Goal: Information Seeking & Learning: Check status

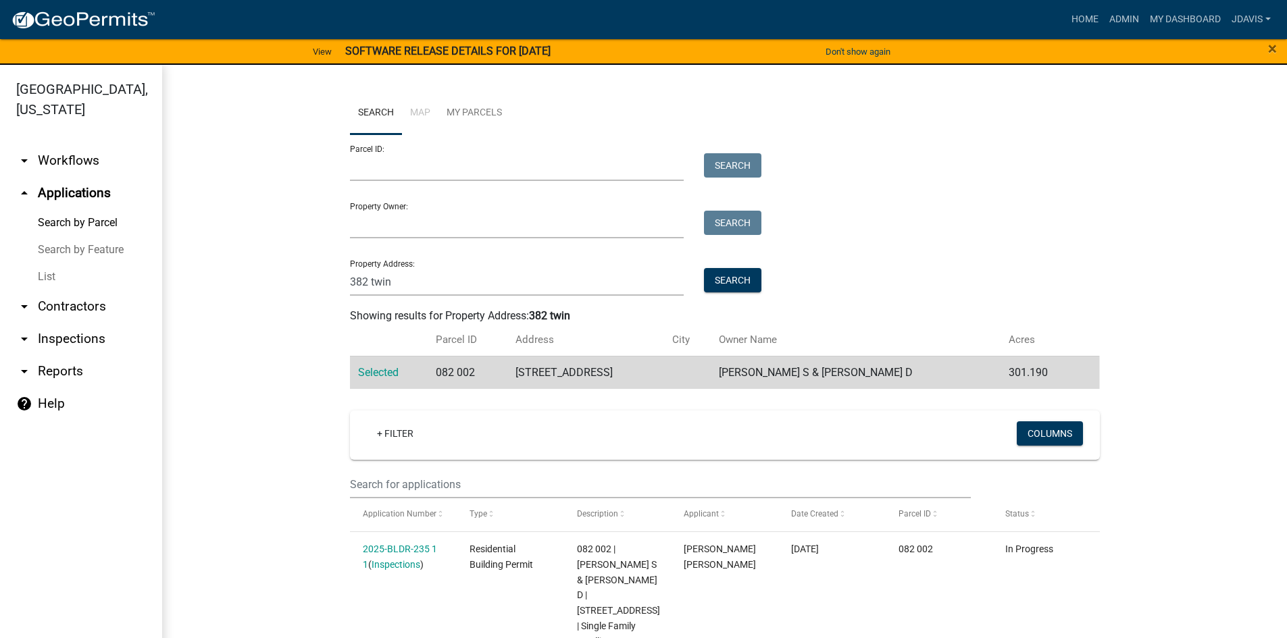
click at [51, 276] on link "List" at bounding box center [81, 276] width 162 height 27
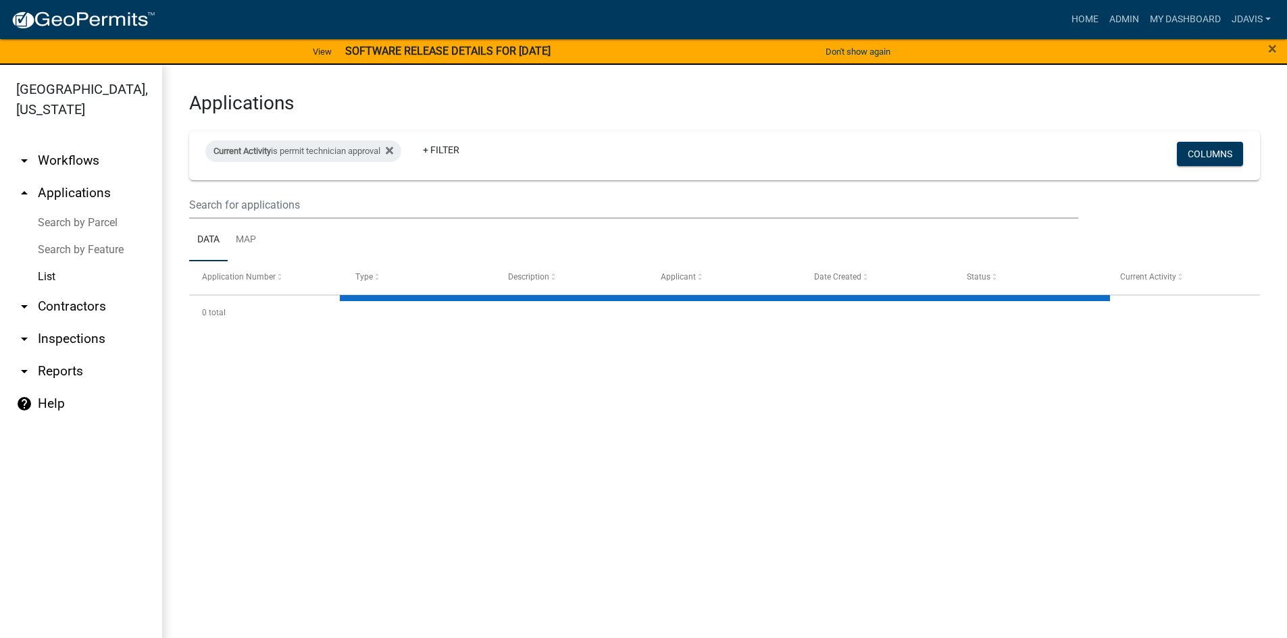
select select "2: 50"
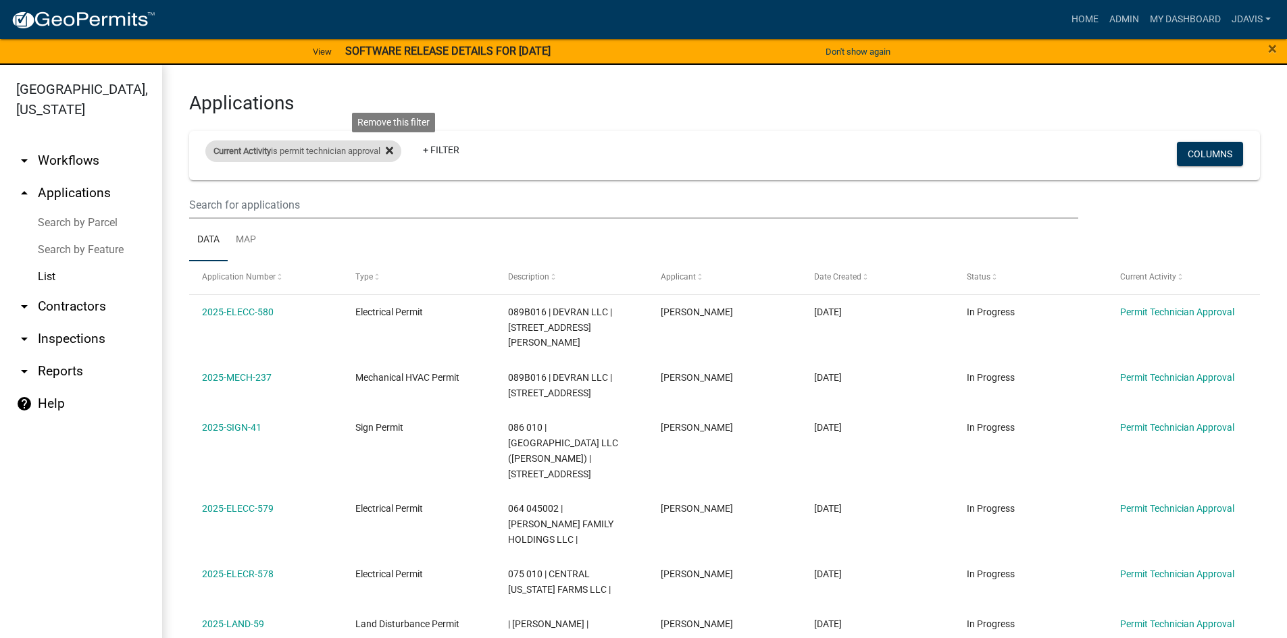
click at [393, 149] on icon at bounding box center [389, 150] width 7 height 11
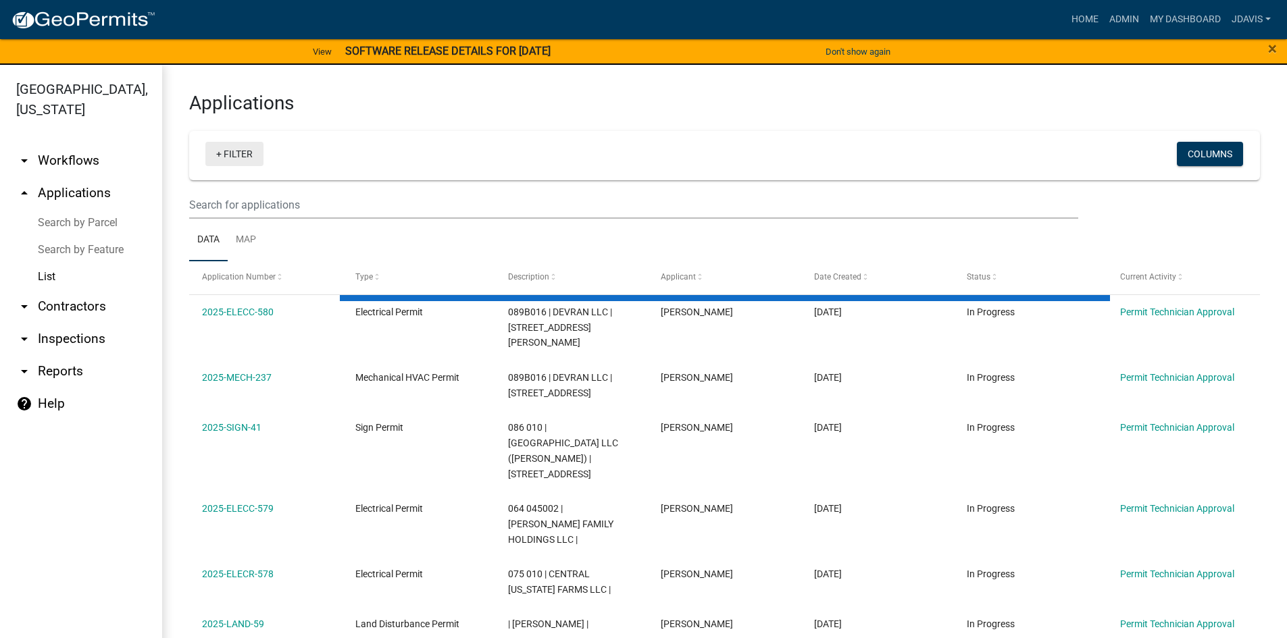
click at [220, 153] on link "+ Filter" at bounding box center [234, 154] width 58 height 24
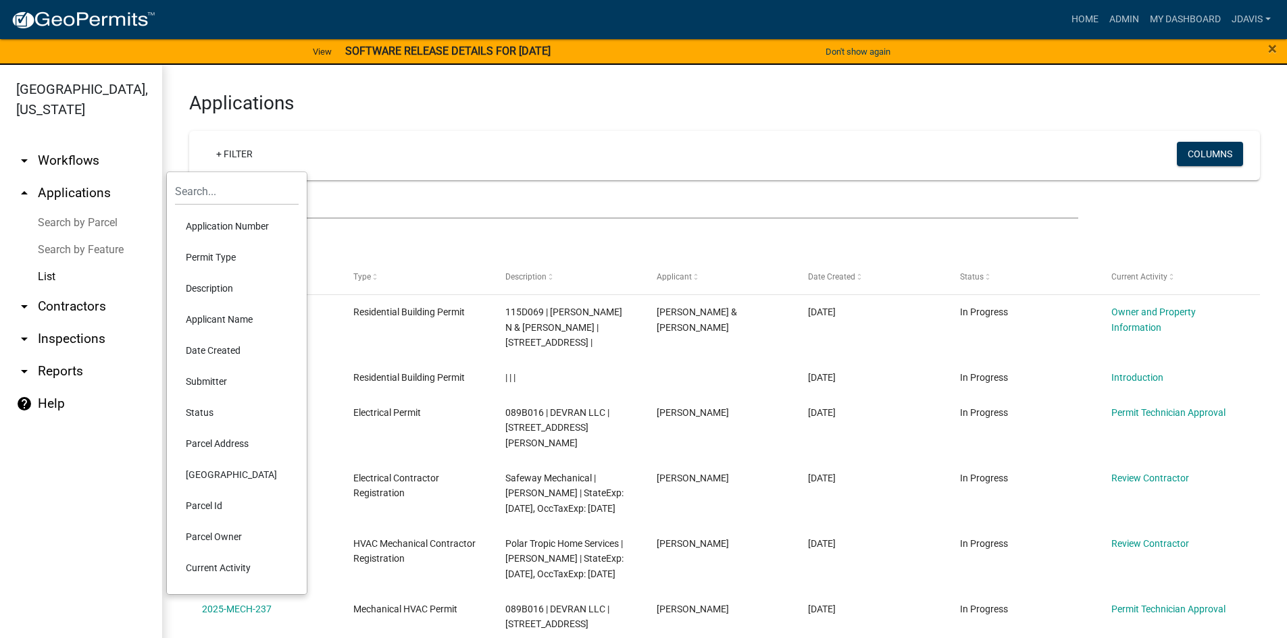
click at [250, 574] on li "Current Activity" at bounding box center [237, 568] width 124 height 31
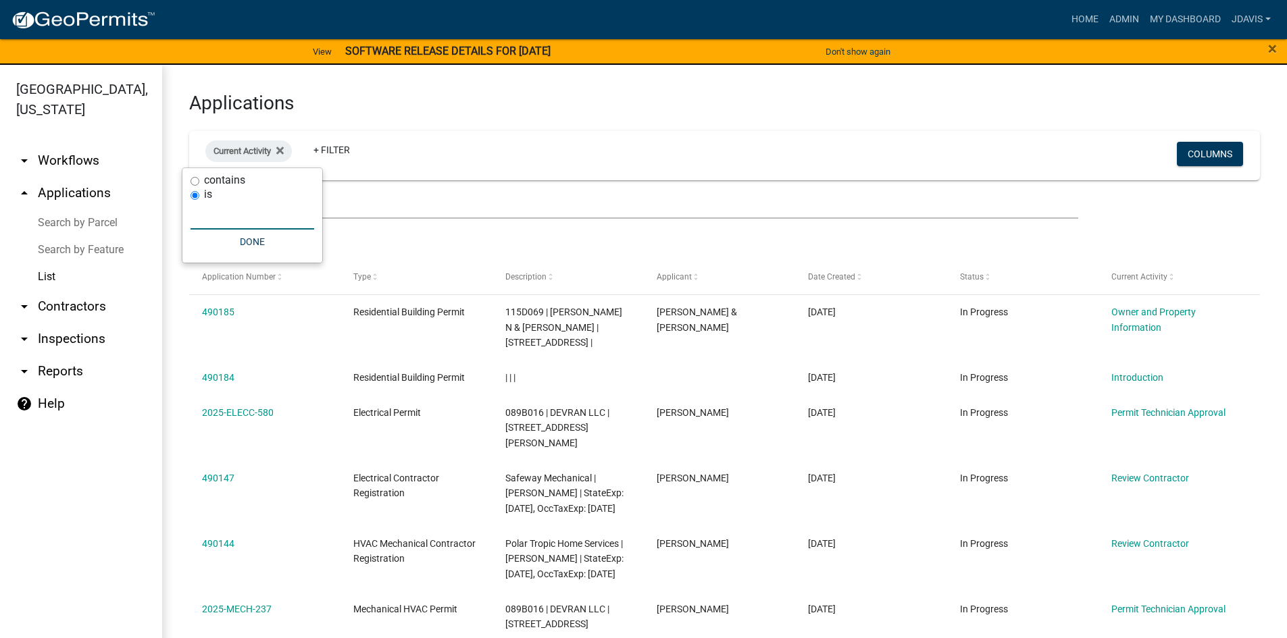
click at [243, 220] on input "text" at bounding box center [253, 216] width 124 height 28
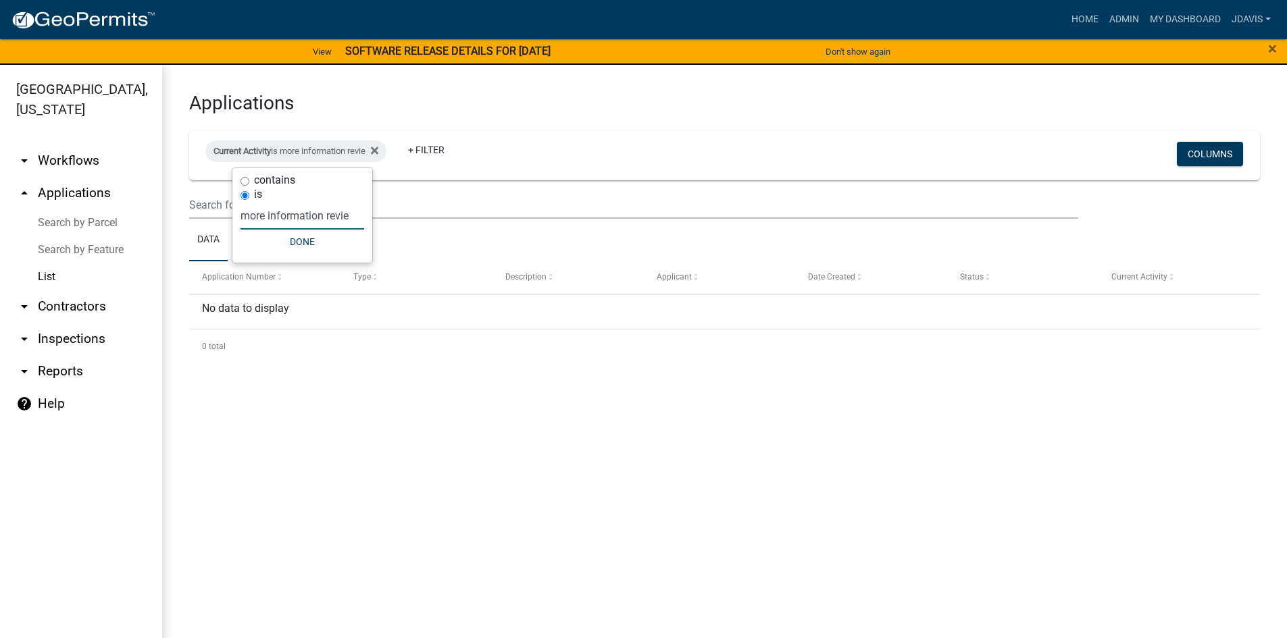
type input "more information review"
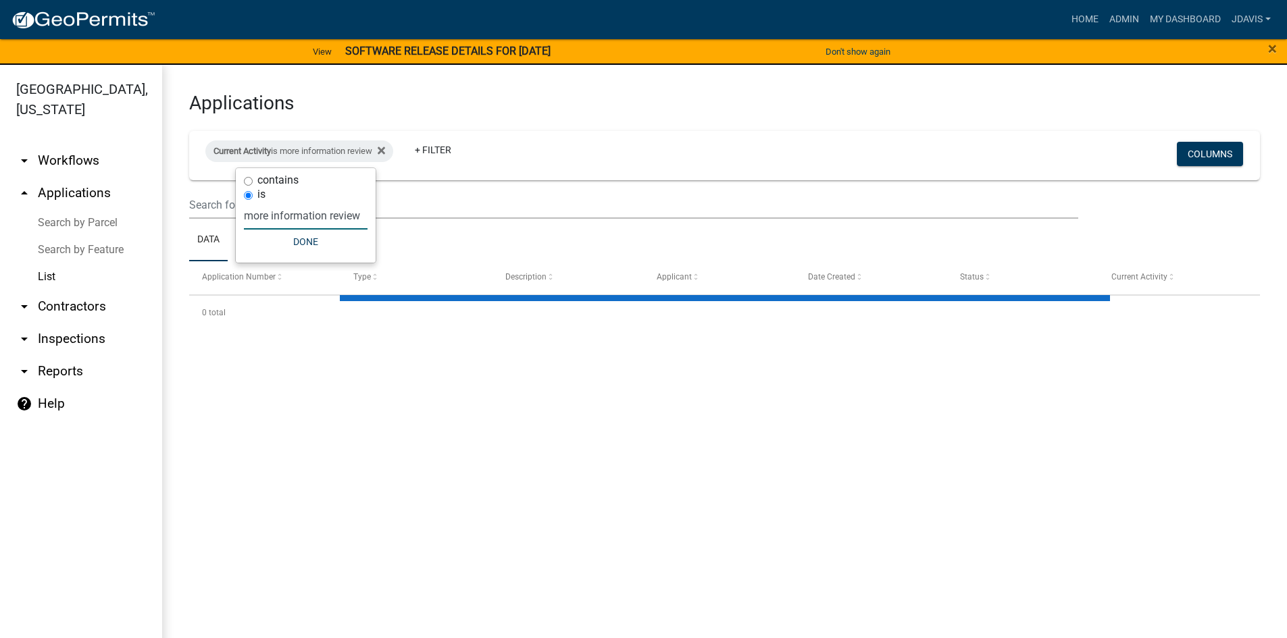
select select "2: 50"
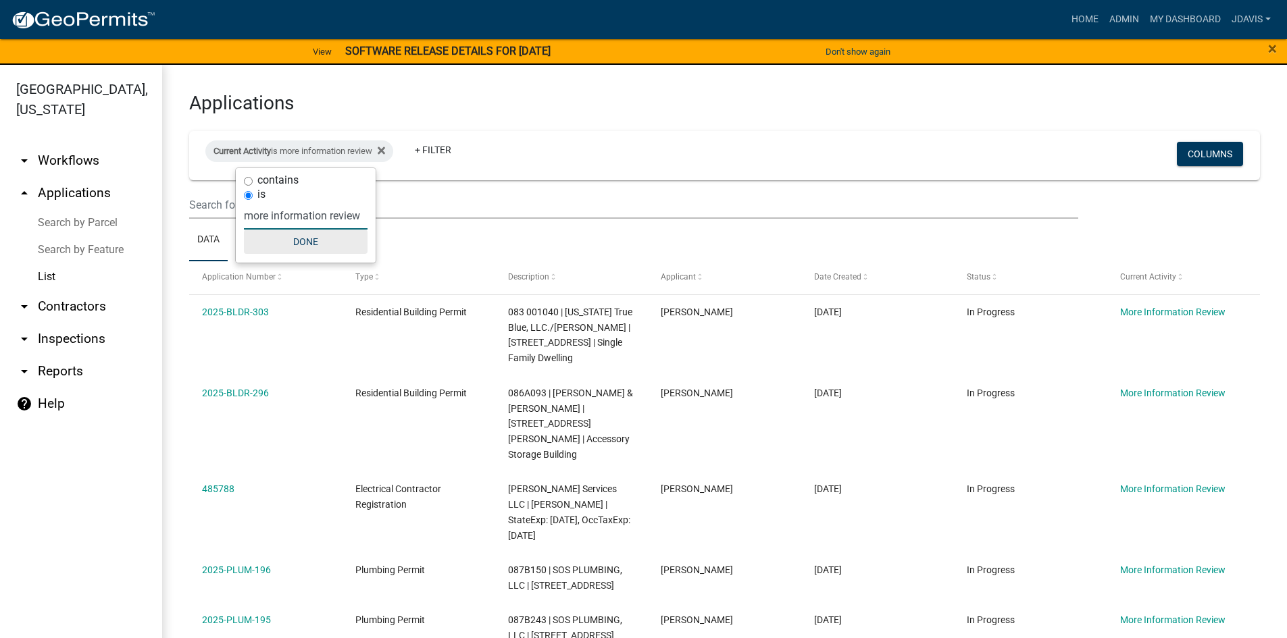
type input "more information review"
click at [307, 243] on button "Done" at bounding box center [306, 242] width 124 height 24
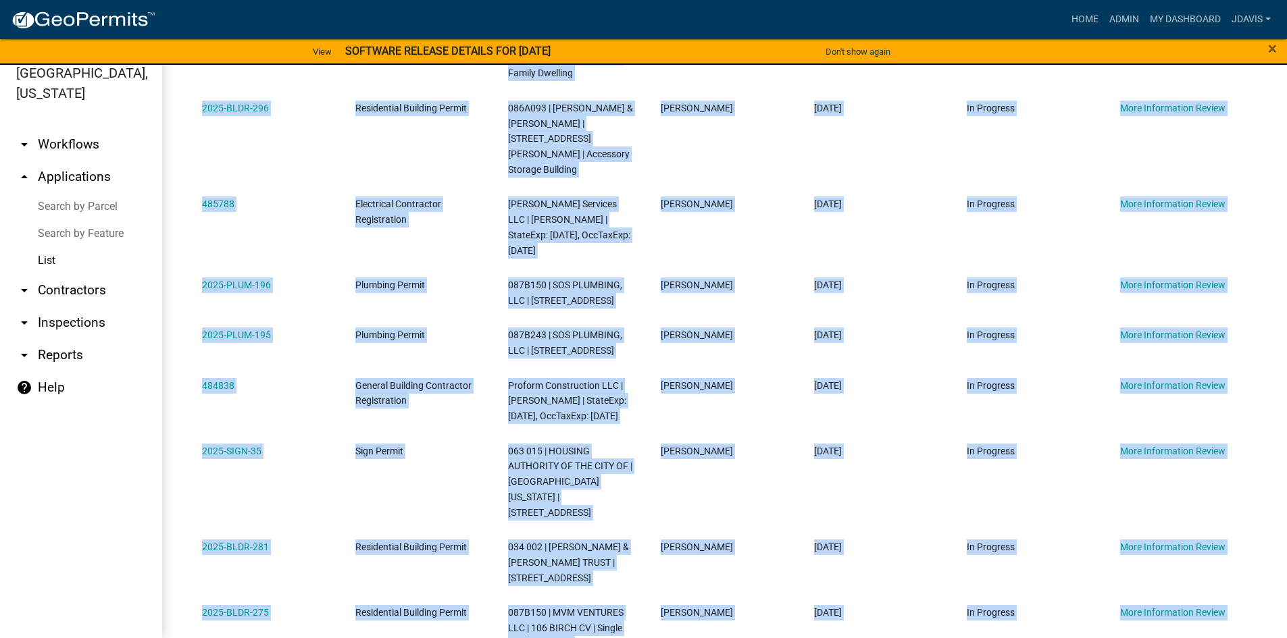
scroll to position [709, 0]
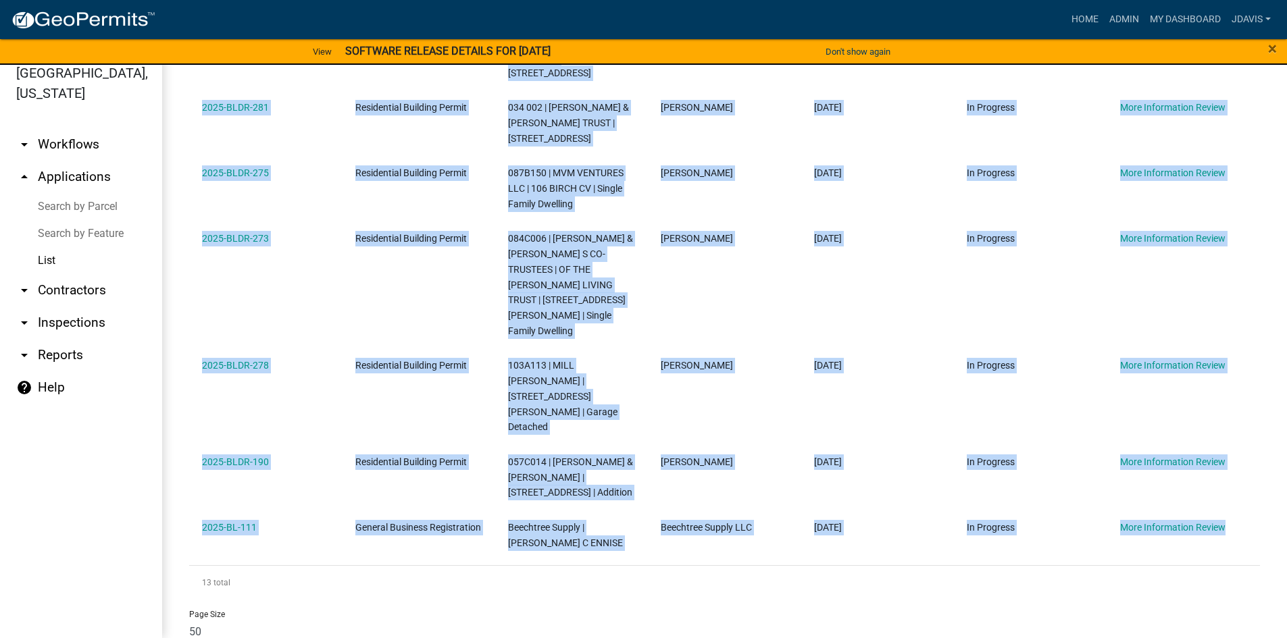
drag, startPoint x: 195, startPoint y: 312, endPoint x: 1255, endPoint y: 546, distance: 1085.4
click at [1255, 546] on div "Applications Current Activity is more information review + Filter Columns Data …" at bounding box center [724, 12] width 1125 height 1344
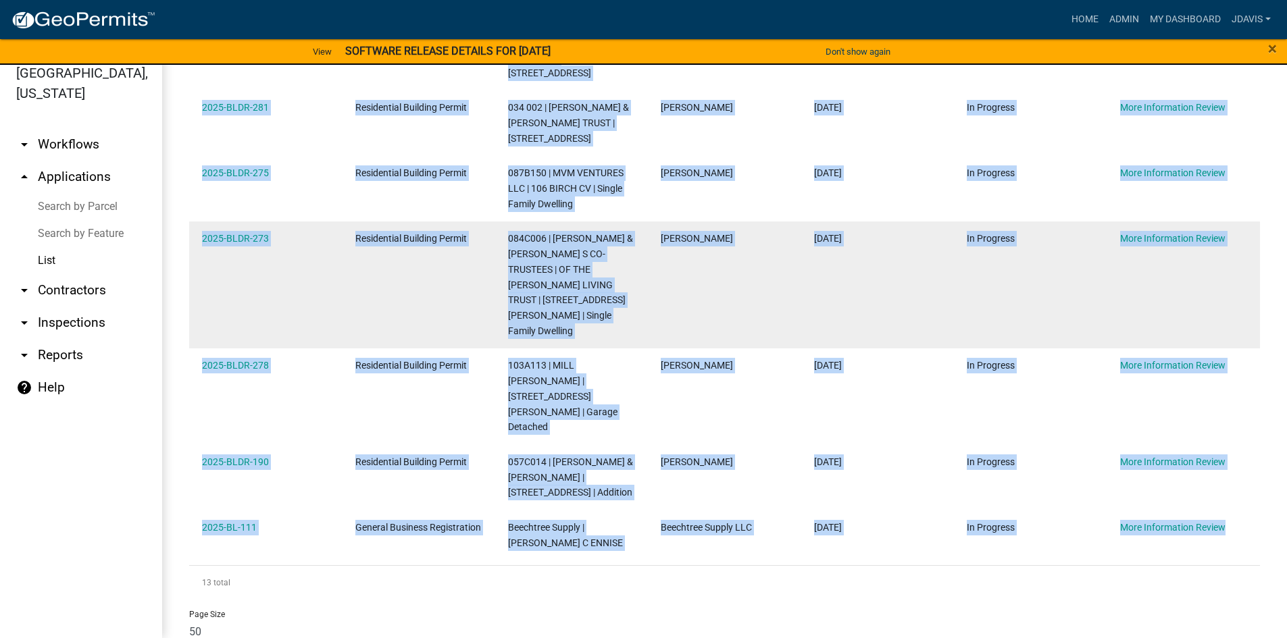
copy div "2025-BLDR-303 Residential Building Permit 083 001040 | [US_STATE] True Blue, LL…"
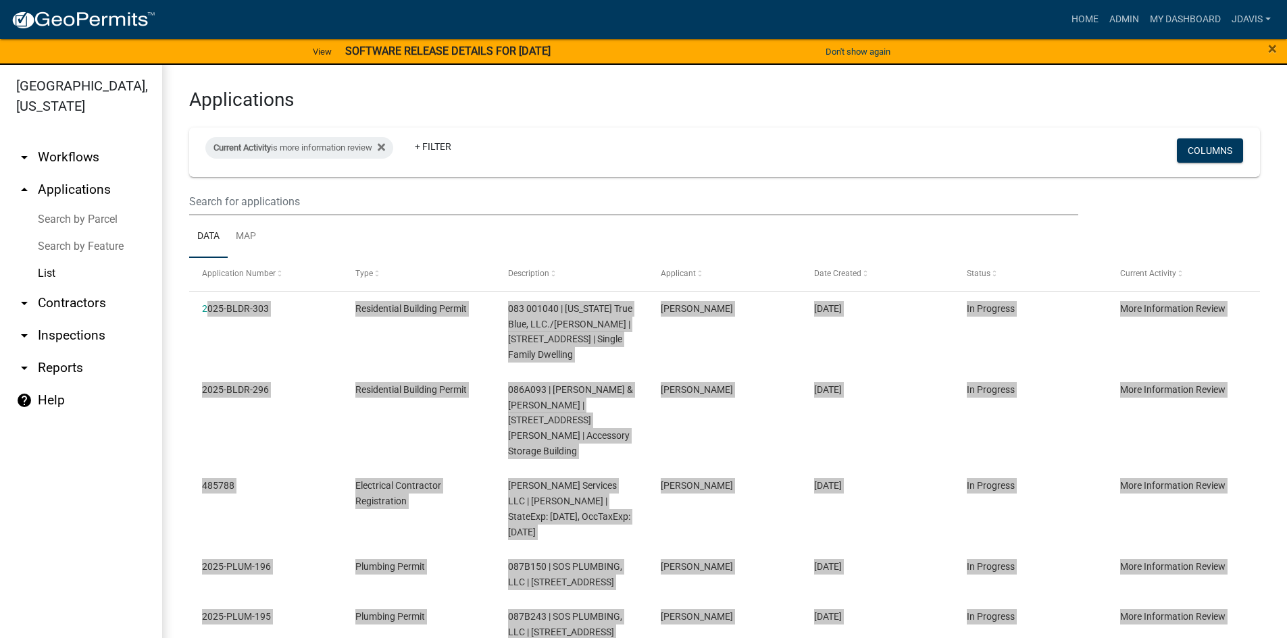
scroll to position [0, 0]
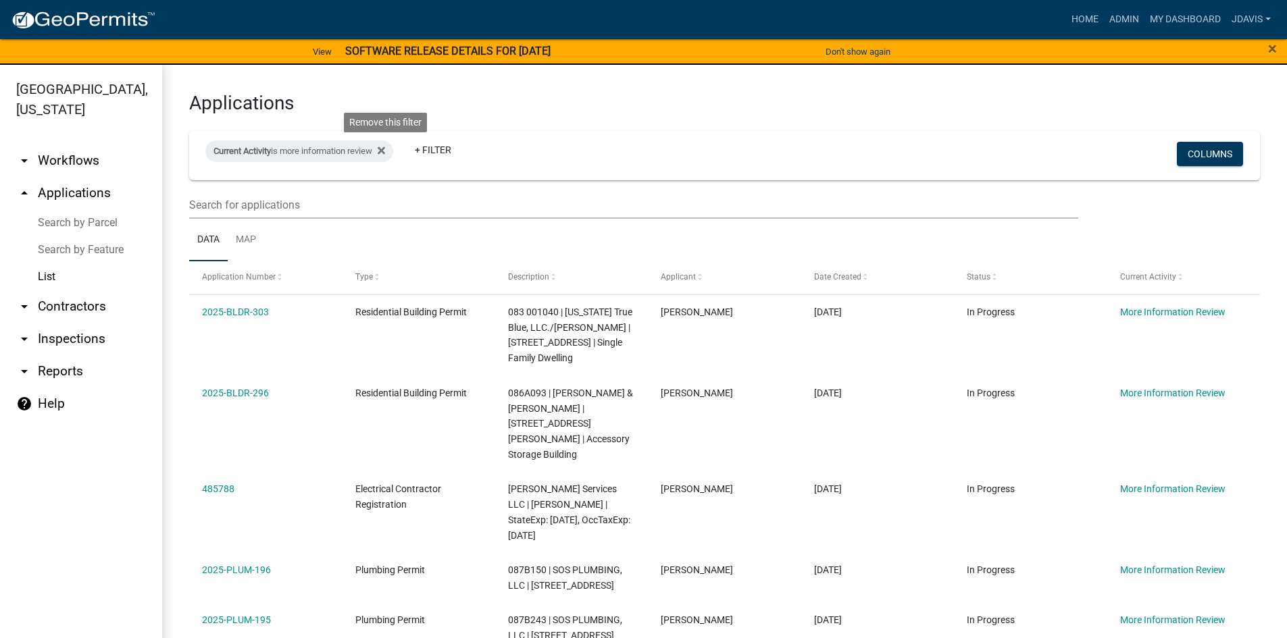
click at [385, 145] on fa-icon at bounding box center [378, 152] width 13 height 22
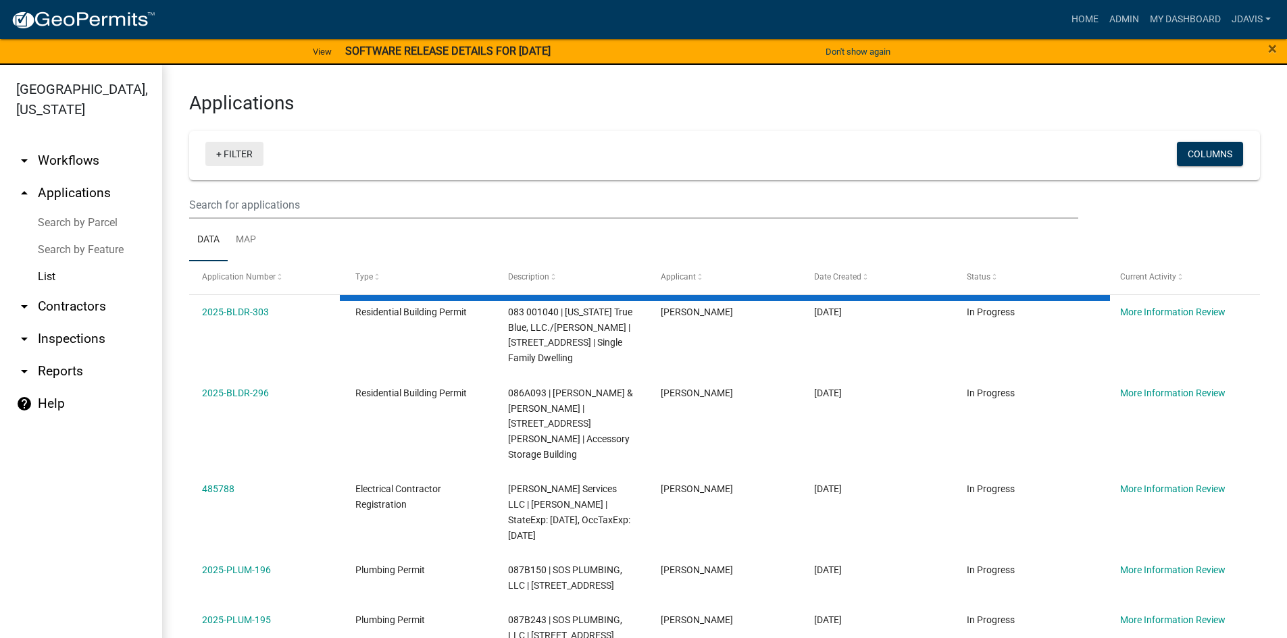
click at [222, 155] on link "+ Filter" at bounding box center [234, 154] width 58 height 24
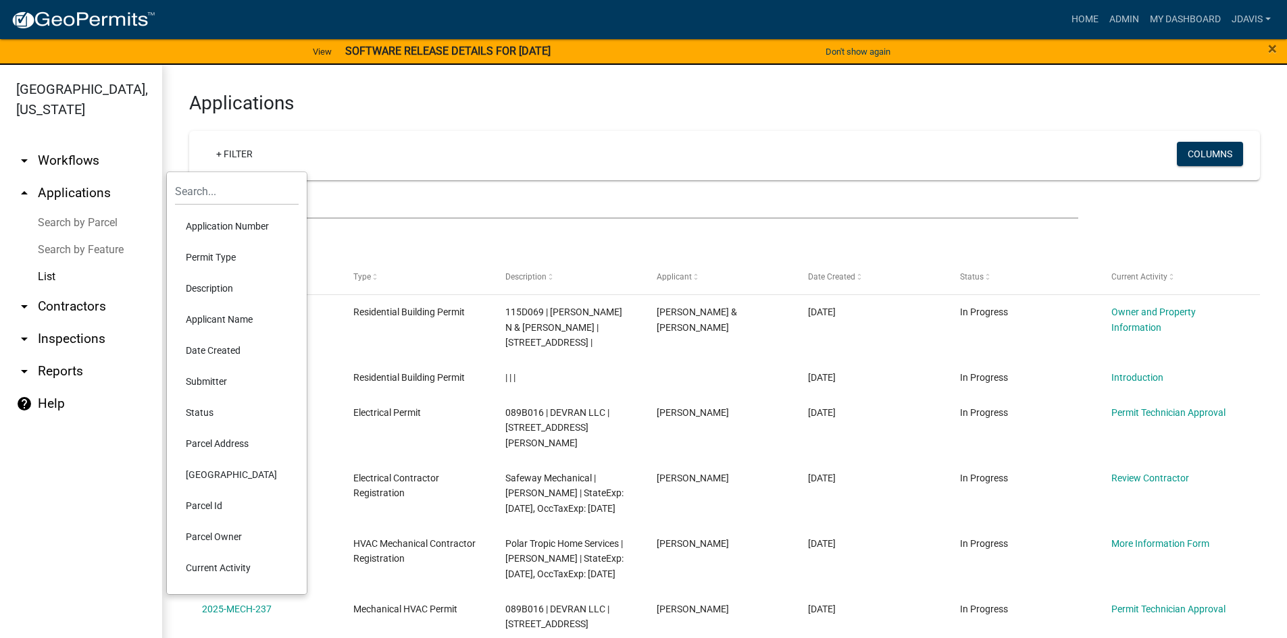
click at [234, 576] on li "Current Activity" at bounding box center [237, 568] width 124 height 31
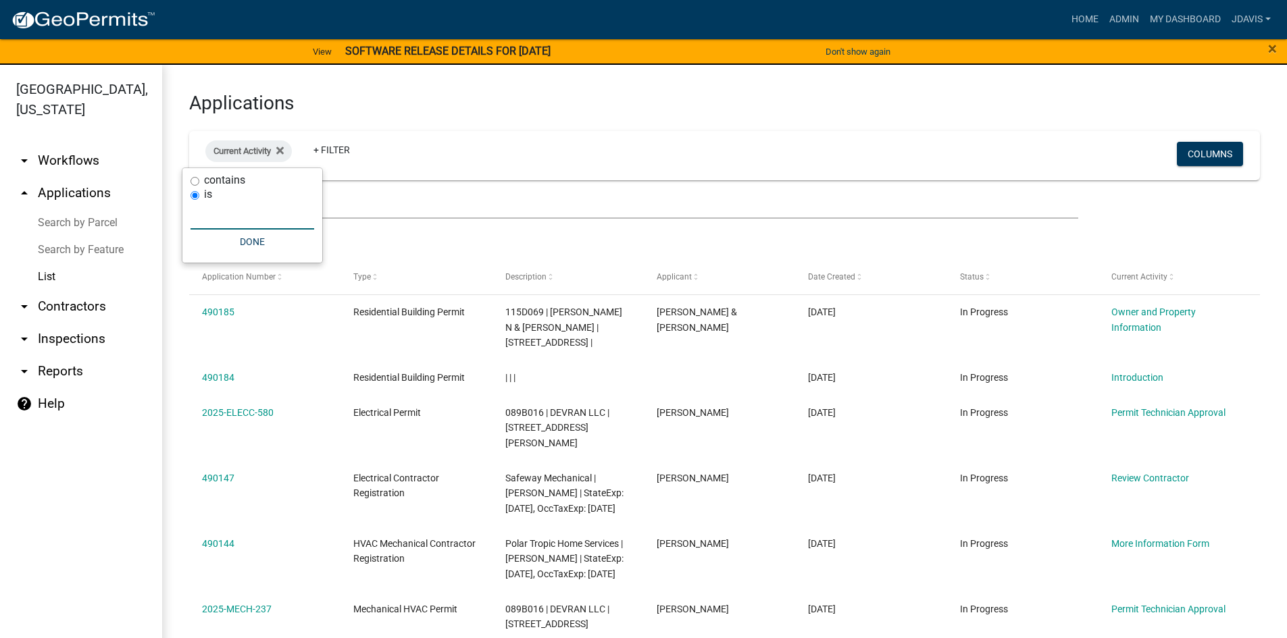
click at [221, 217] on input "text" at bounding box center [253, 216] width 124 height 28
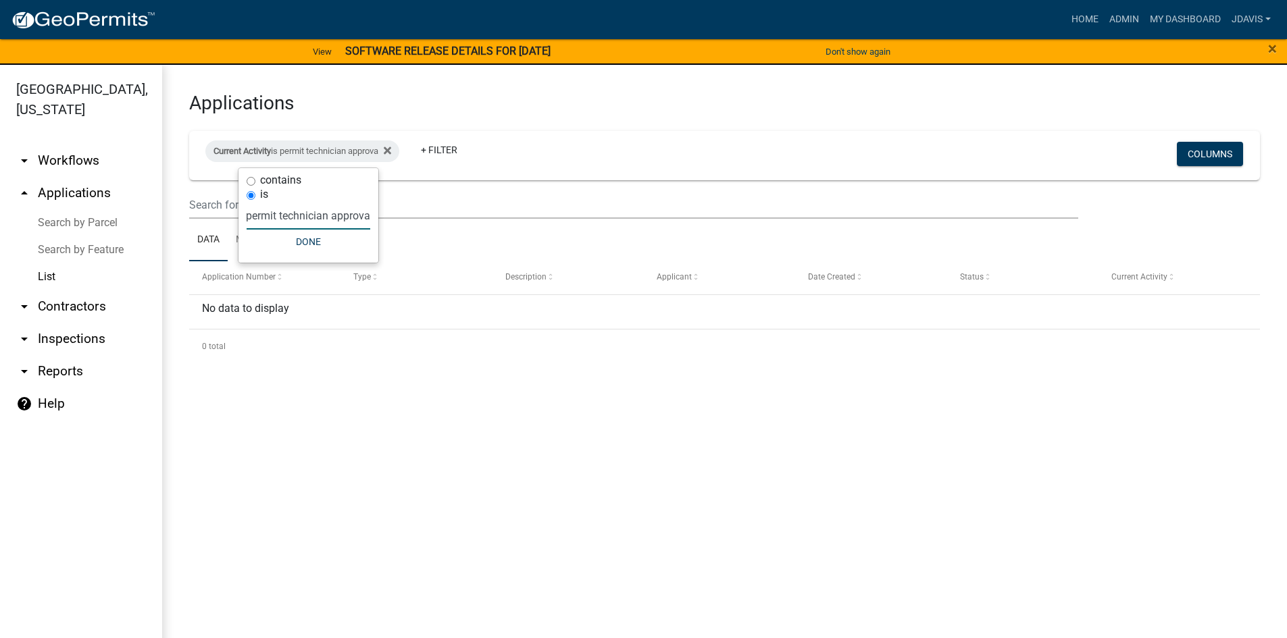
scroll to position [0, 9]
type input "permit technician approval"
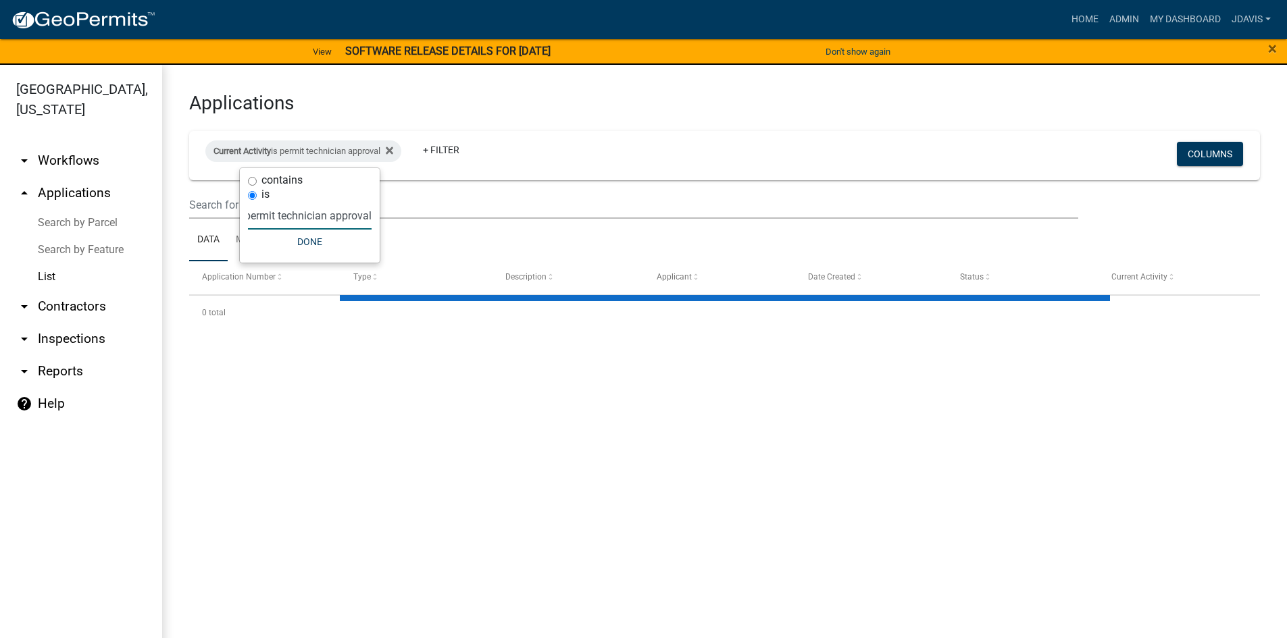
select select "2: 50"
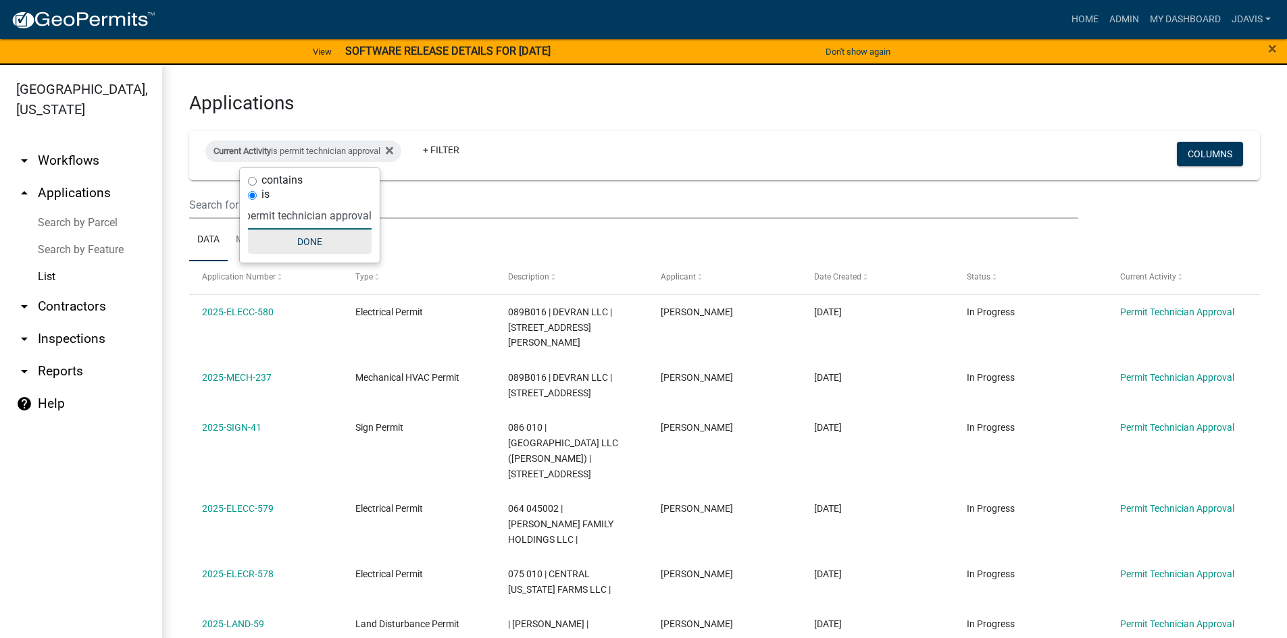
type input "permit technician approval"
click at [313, 249] on button "Done" at bounding box center [310, 242] width 124 height 24
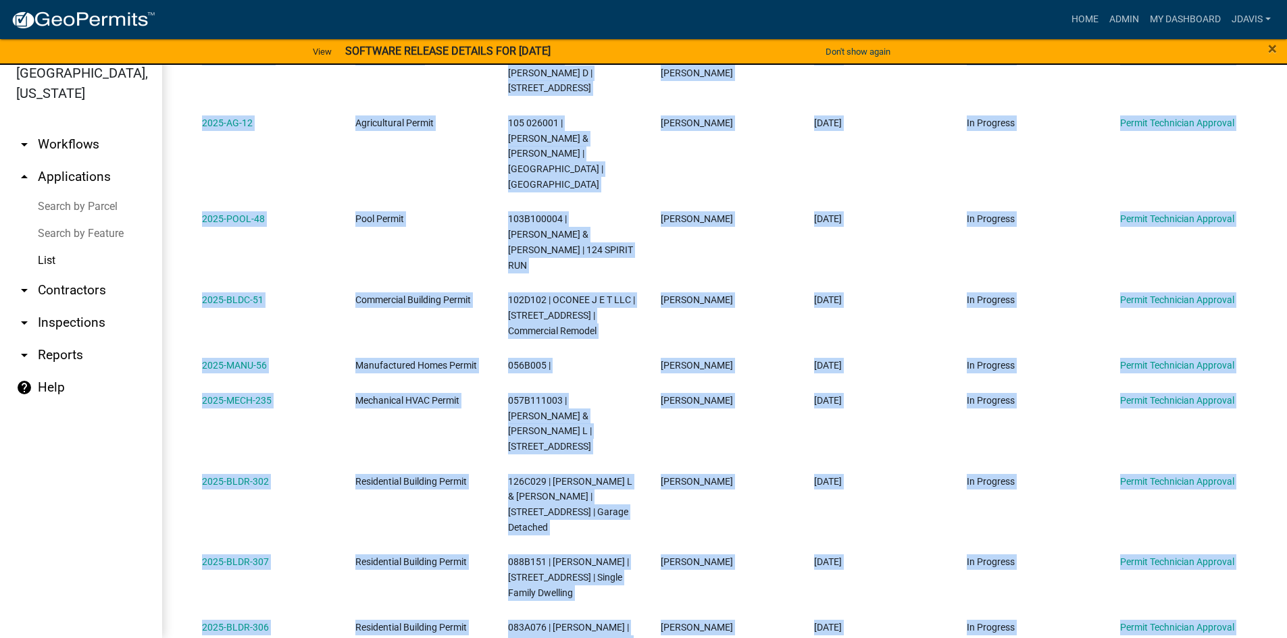
scroll to position [805, 0]
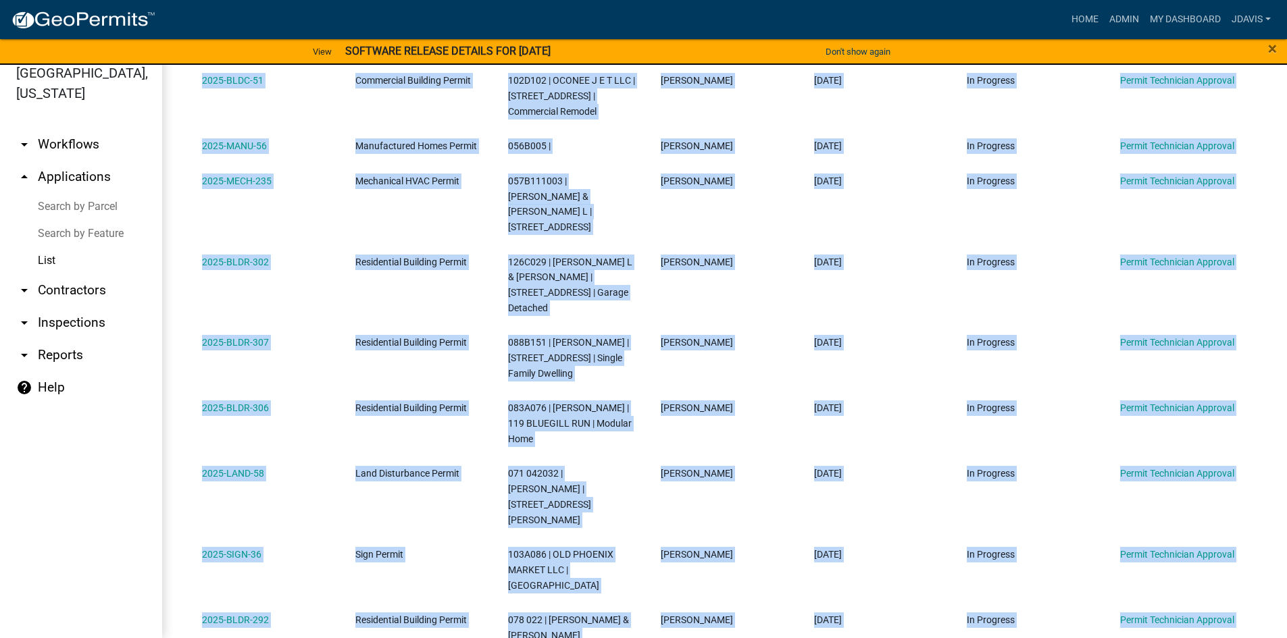
drag, startPoint x: 194, startPoint y: 318, endPoint x: 832, endPoint y: 553, distance: 679.7
click at [832, 553] on div "Application Number Type Description Applicant Date Created Status Current Activ…" at bounding box center [724, 97] width 1071 height 1315
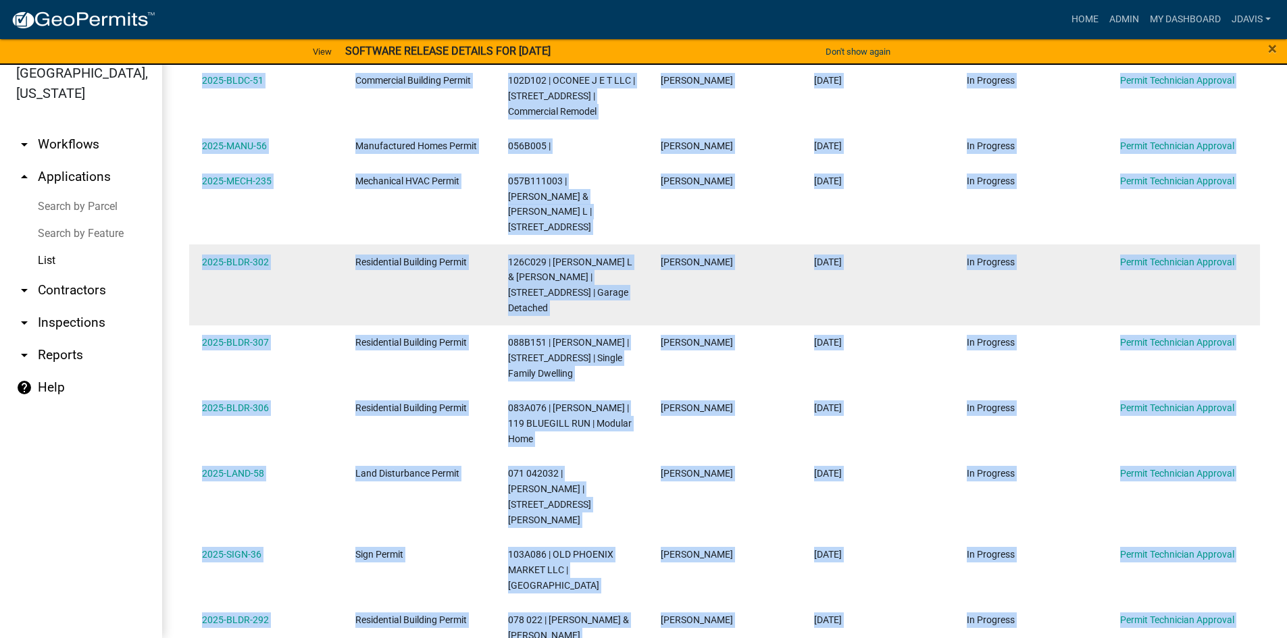
copy div "2025-ELECC-580 Electrical Permit 089B016 | DEVRAN LLC | [STREET_ADDRESS][PERSON…"
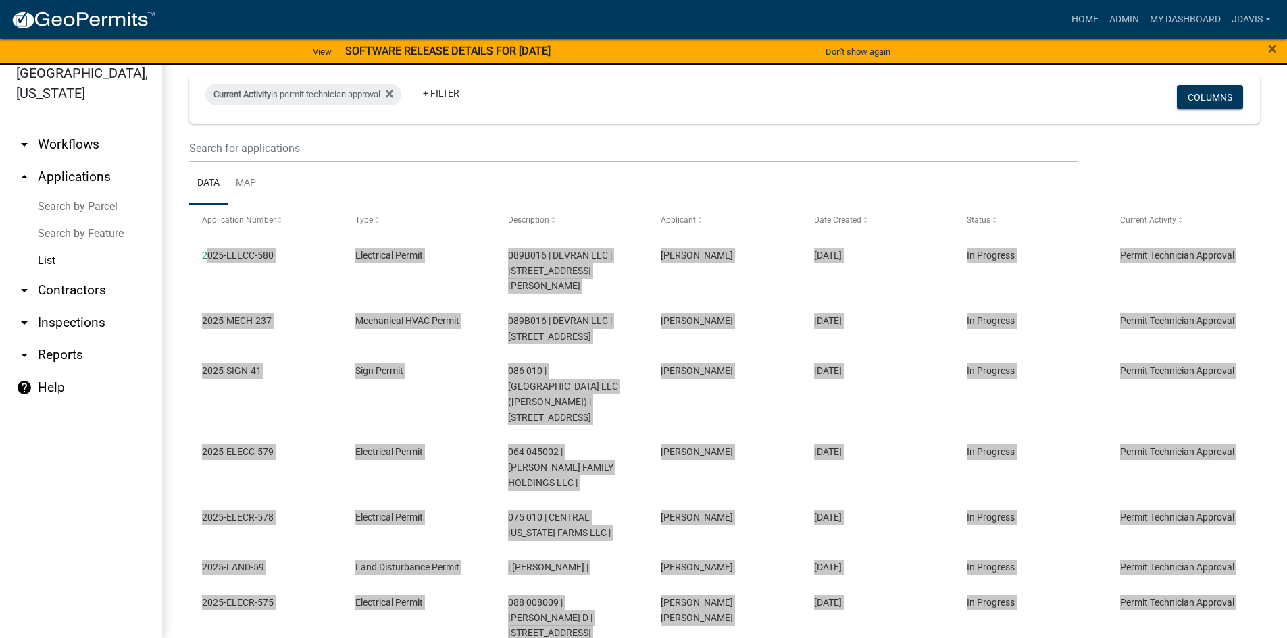
scroll to position [0, 0]
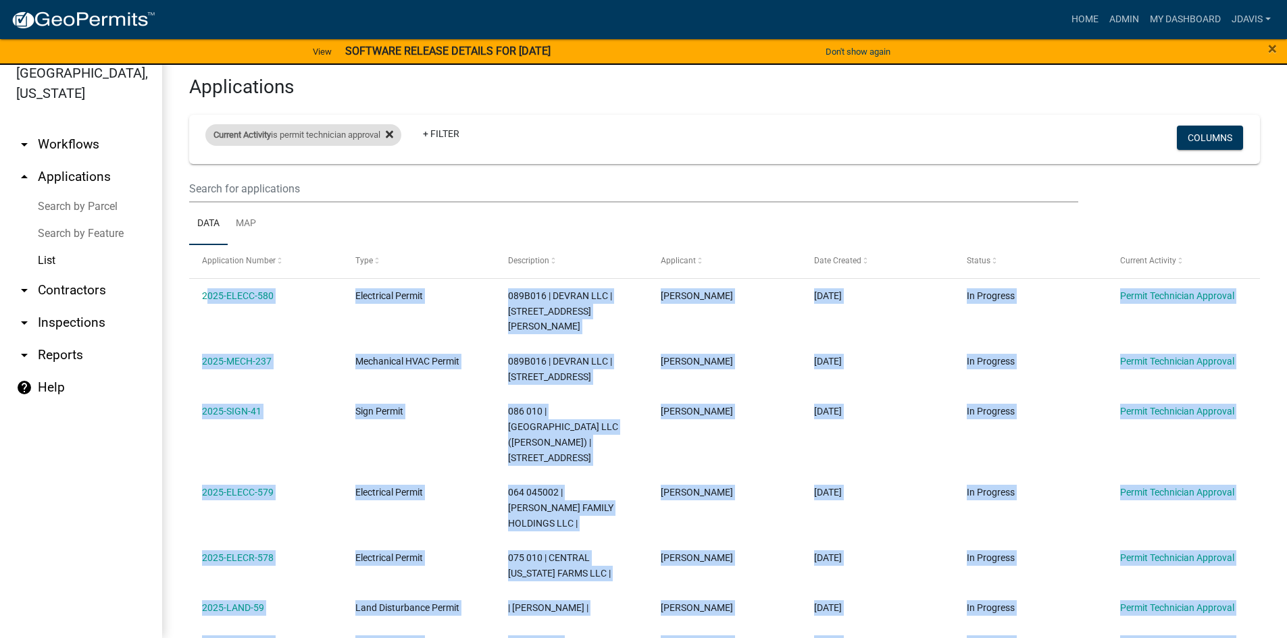
click at [401, 137] on div "Current Activity is permit technician approval" at bounding box center [303, 135] width 196 height 22
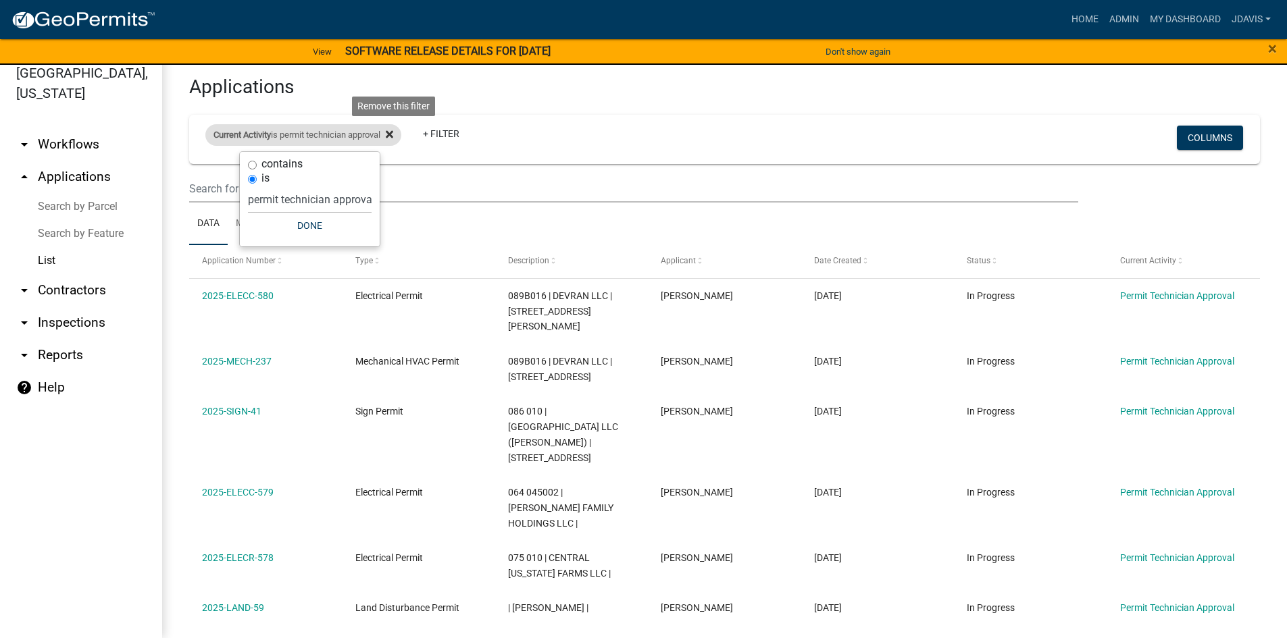
click at [393, 138] on icon at bounding box center [389, 134] width 7 height 7
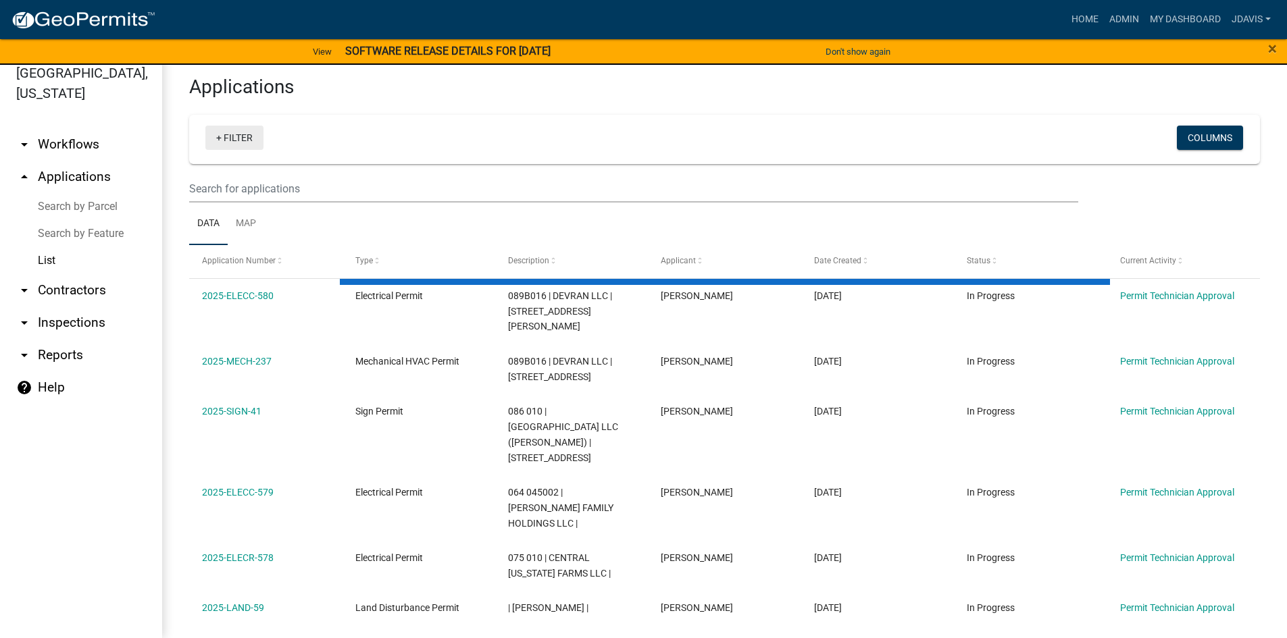
click at [215, 139] on link "+ Filter" at bounding box center [234, 138] width 58 height 24
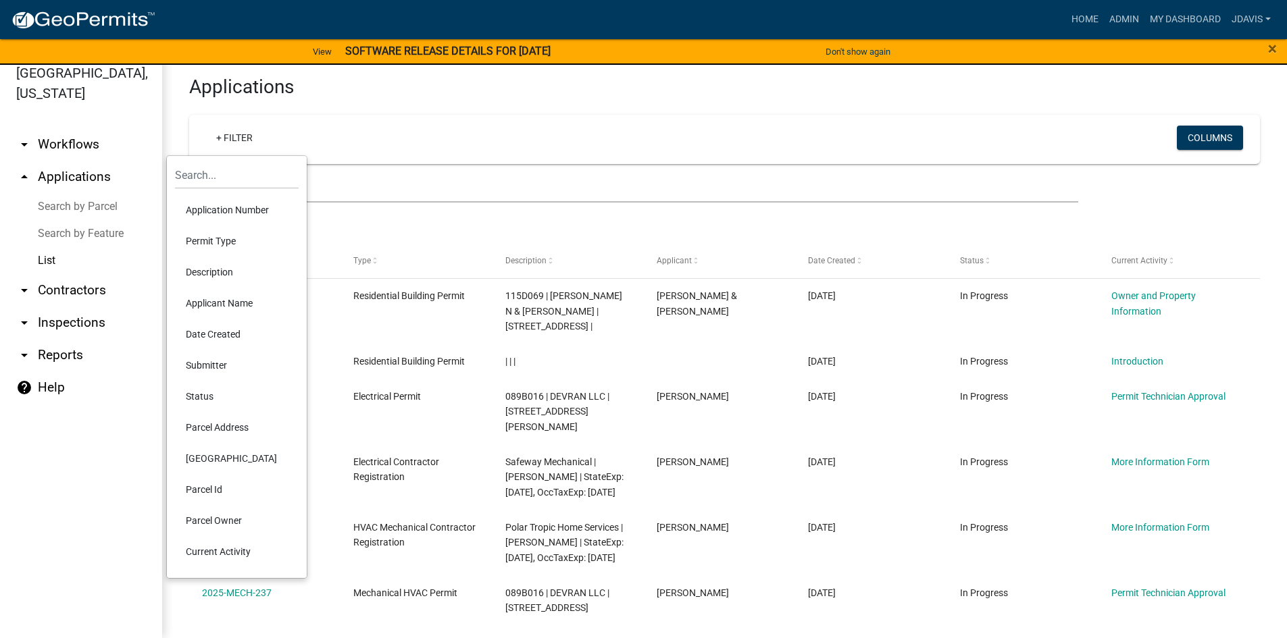
click at [237, 551] on li "Current Activity" at bounding box center [237, 551] width 124 height 31
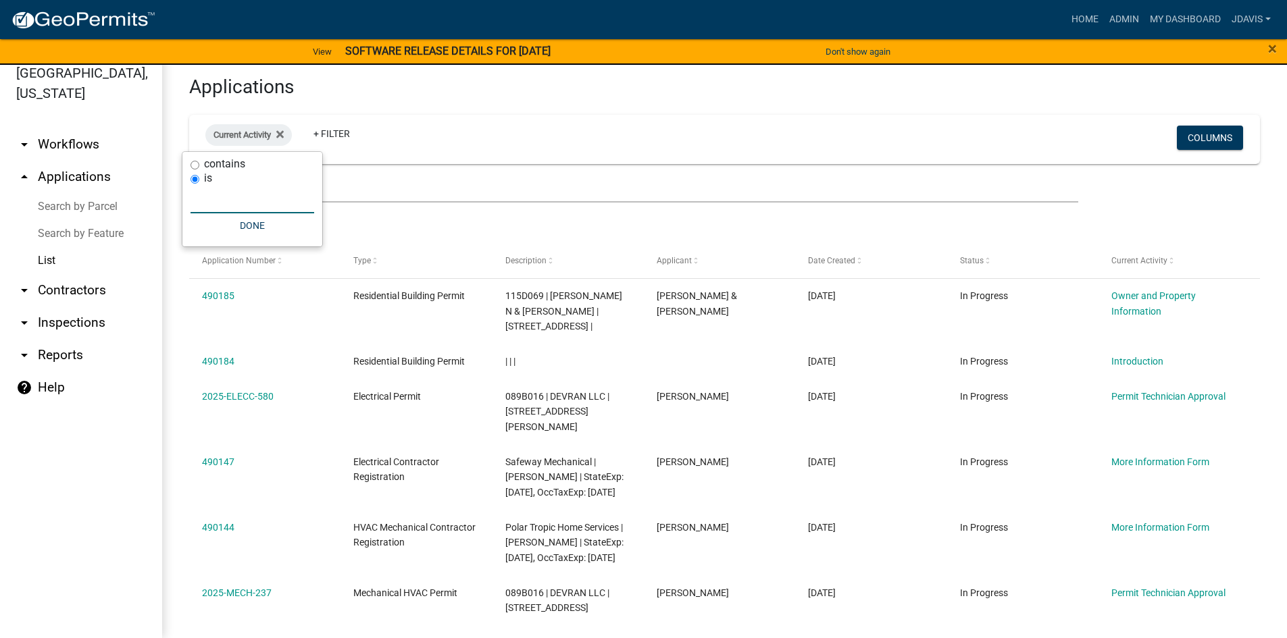
click at [229, 191] on input "text" at bounding box center [253, 200] width 124 height 28
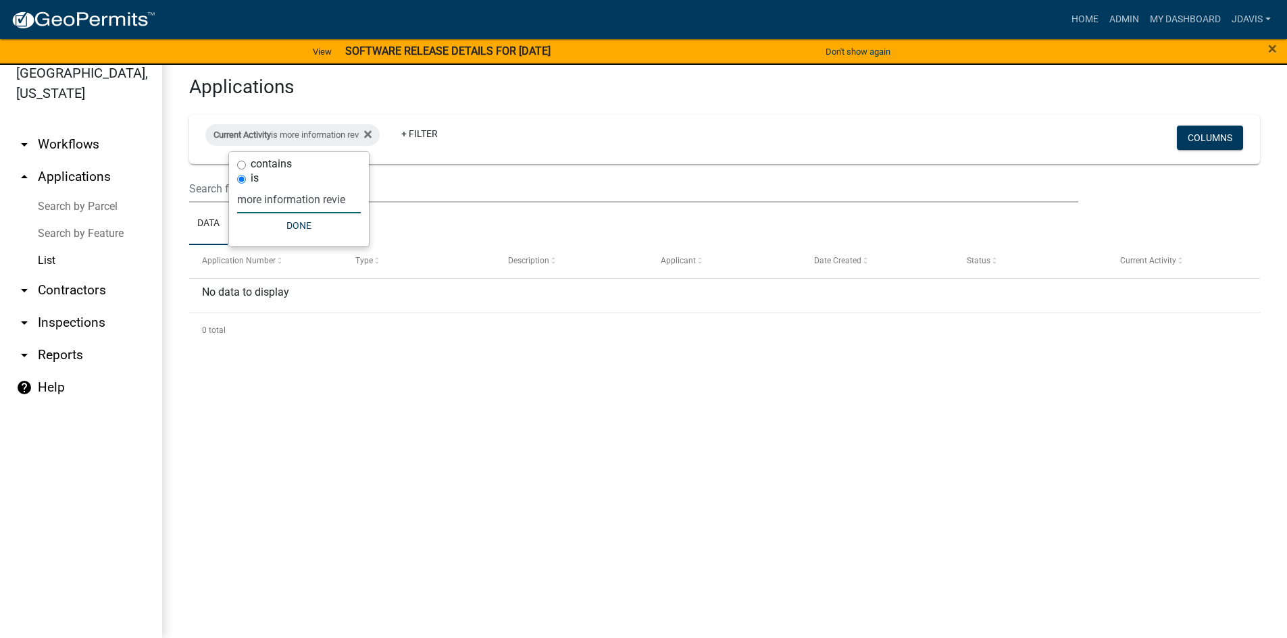
type input "more information review"
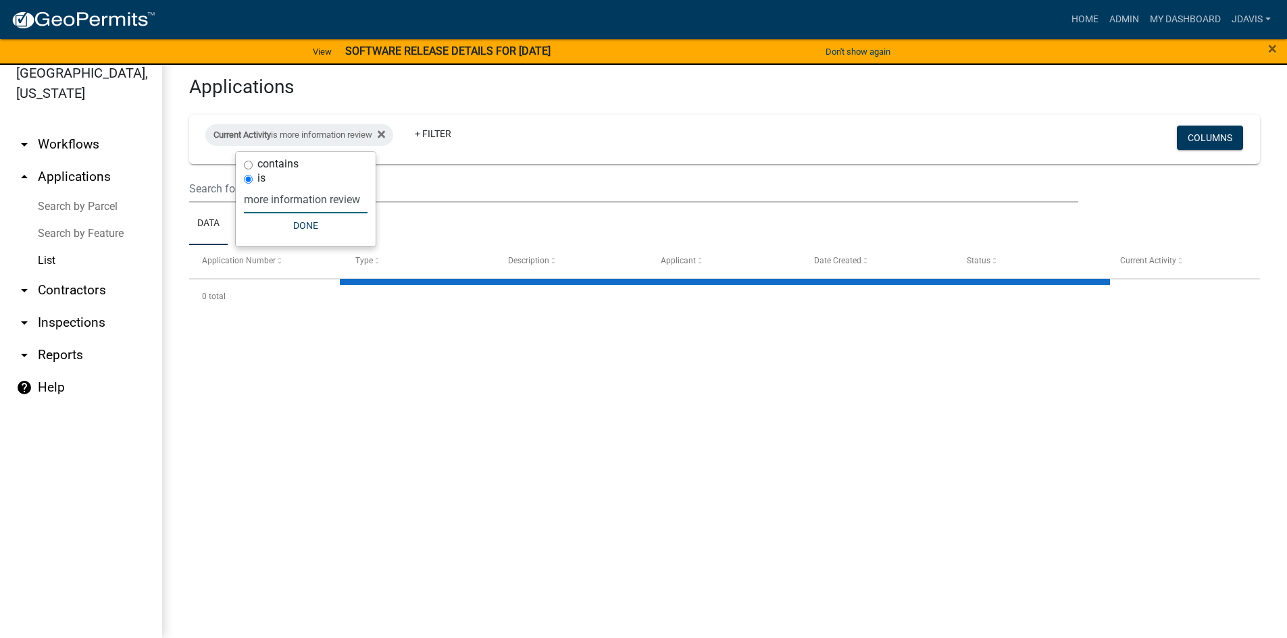
select select "2: 50"
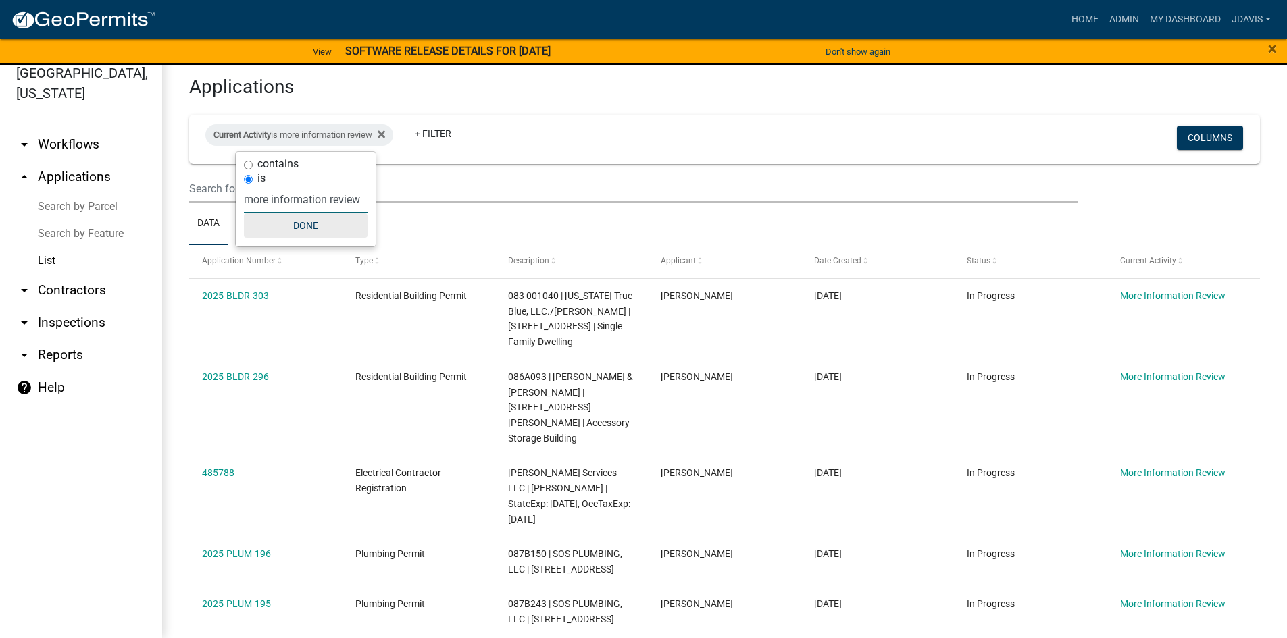
type input "more information review"
click at [319, 230] on button "Done" at bounding box center [306, 225] width 124 height 24
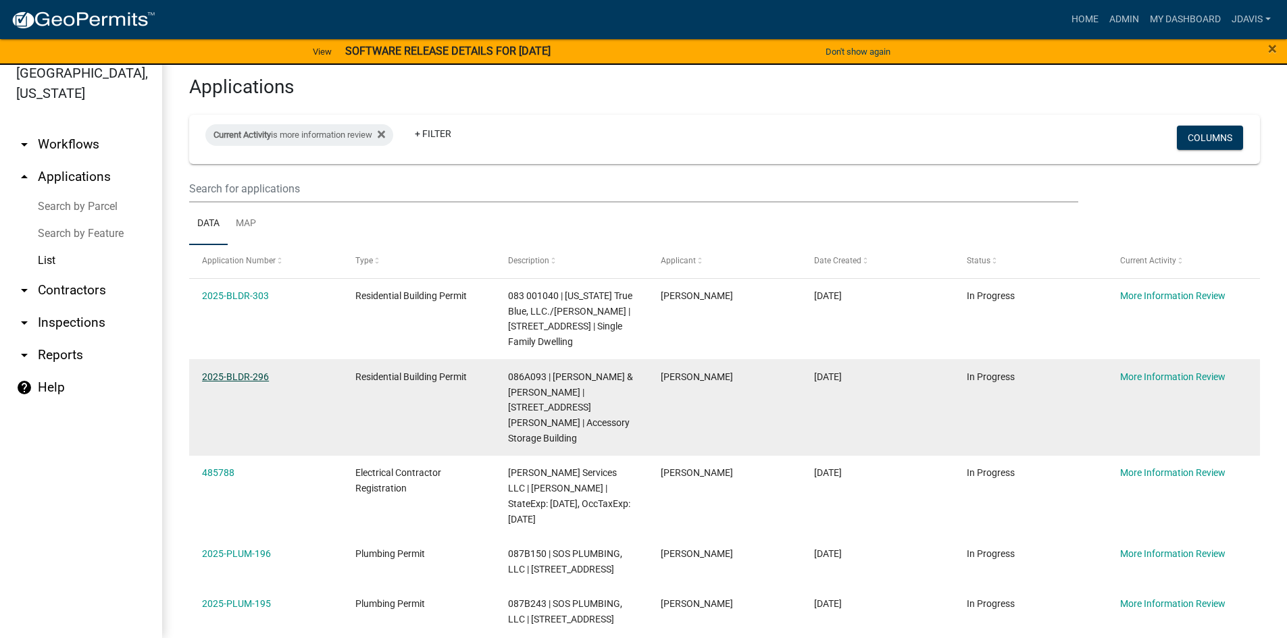
click at [258, 375] on link "2025-BLDR-296" at bounding box center [235, 377] width 67 height 11
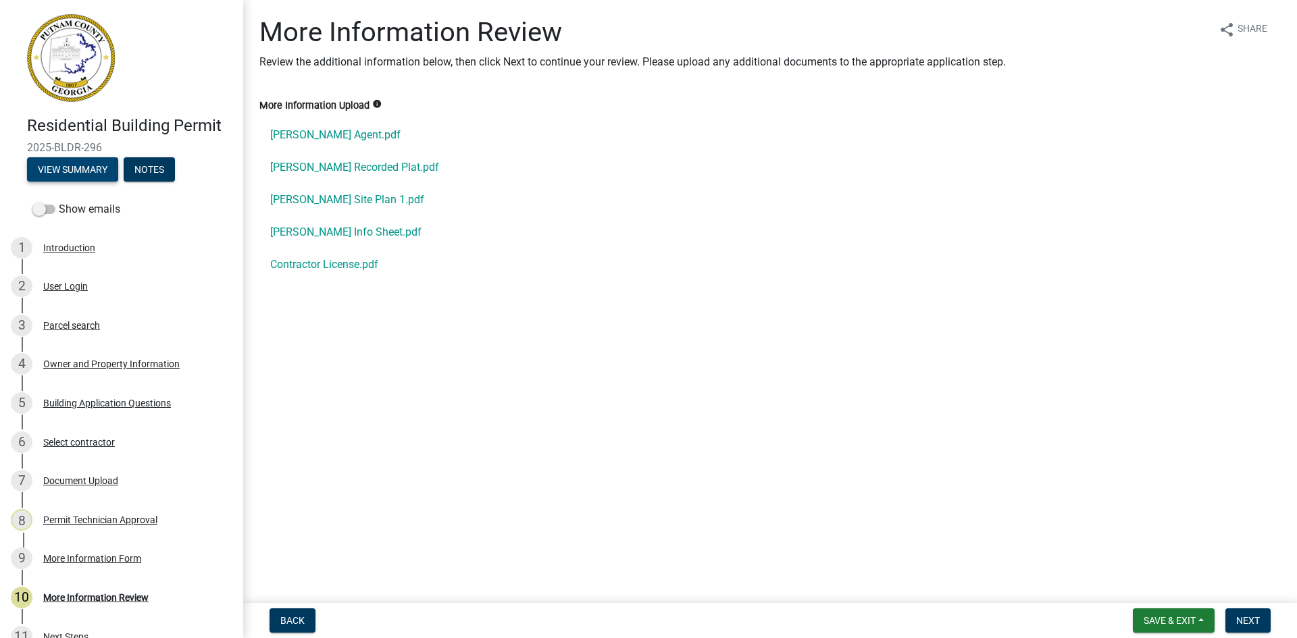
click at [74, 168] on button "View Summary" at bounding box center [72, 169] width 91 height 24
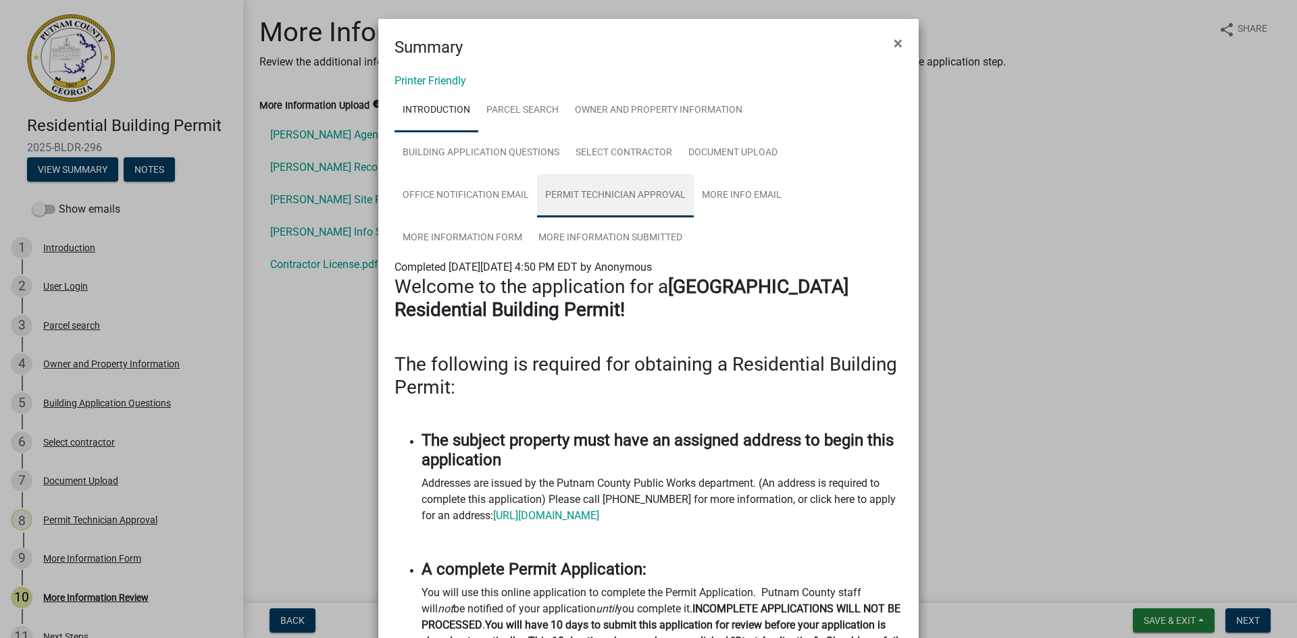
click at [607, 187] on link "Permit Technician Approval" at bounding box center [615, 195] width 157 height 43
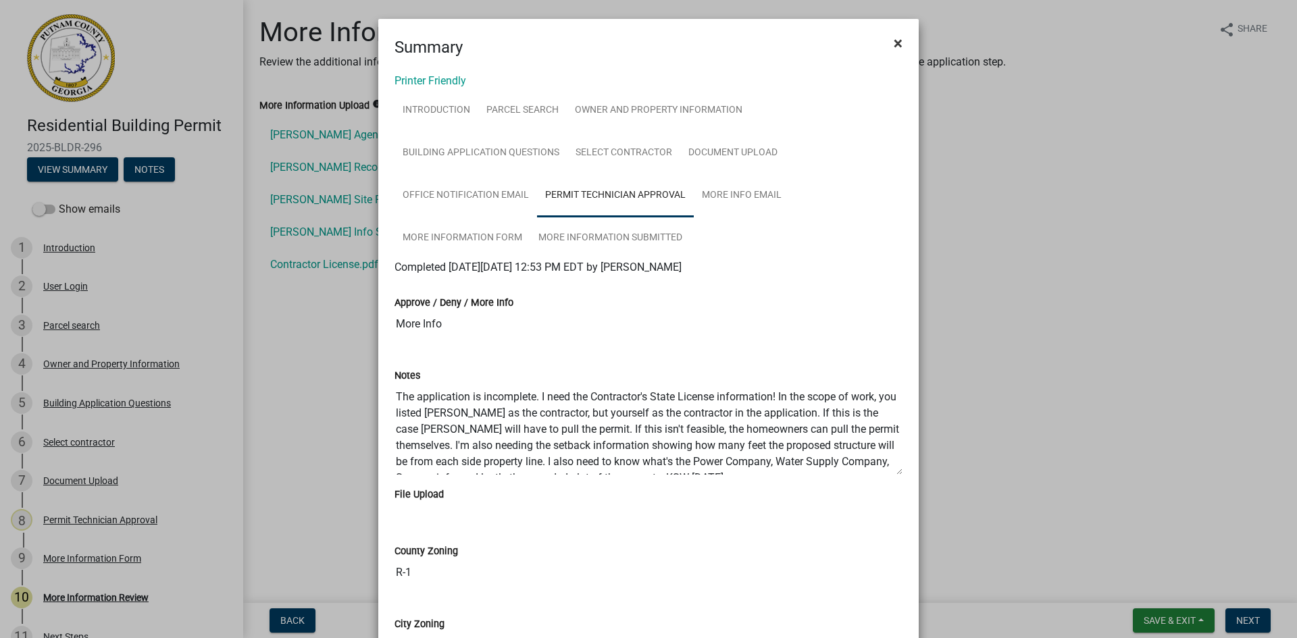
click at [894, 47] on span "×" at bounding box center [898, 43] width 9 height 19
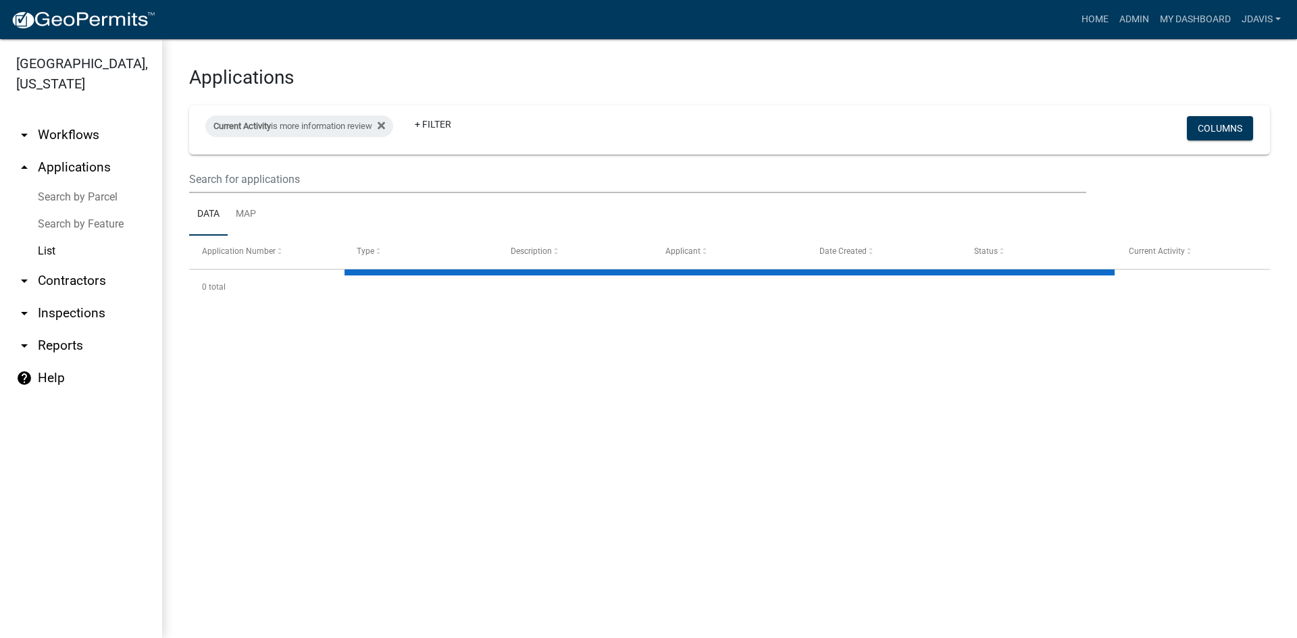
select select "2: 50"
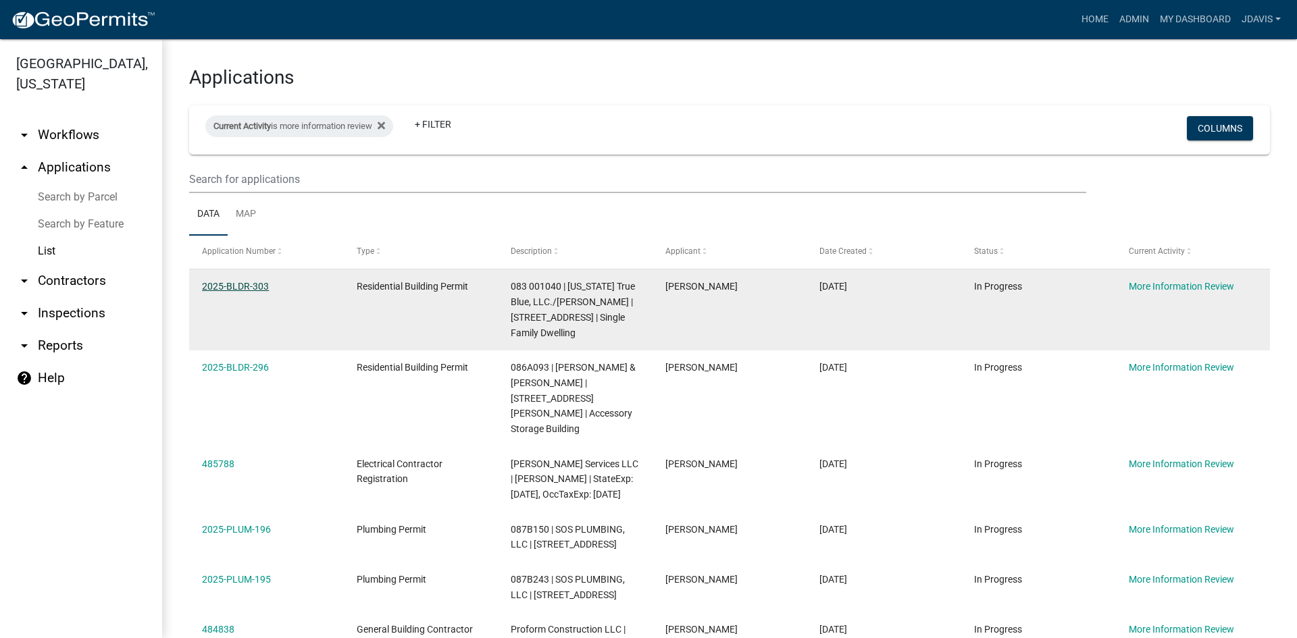
click at [251, 284] on link "2025-BLDR-303" at bounding box center [235, 286] width 67 height 11
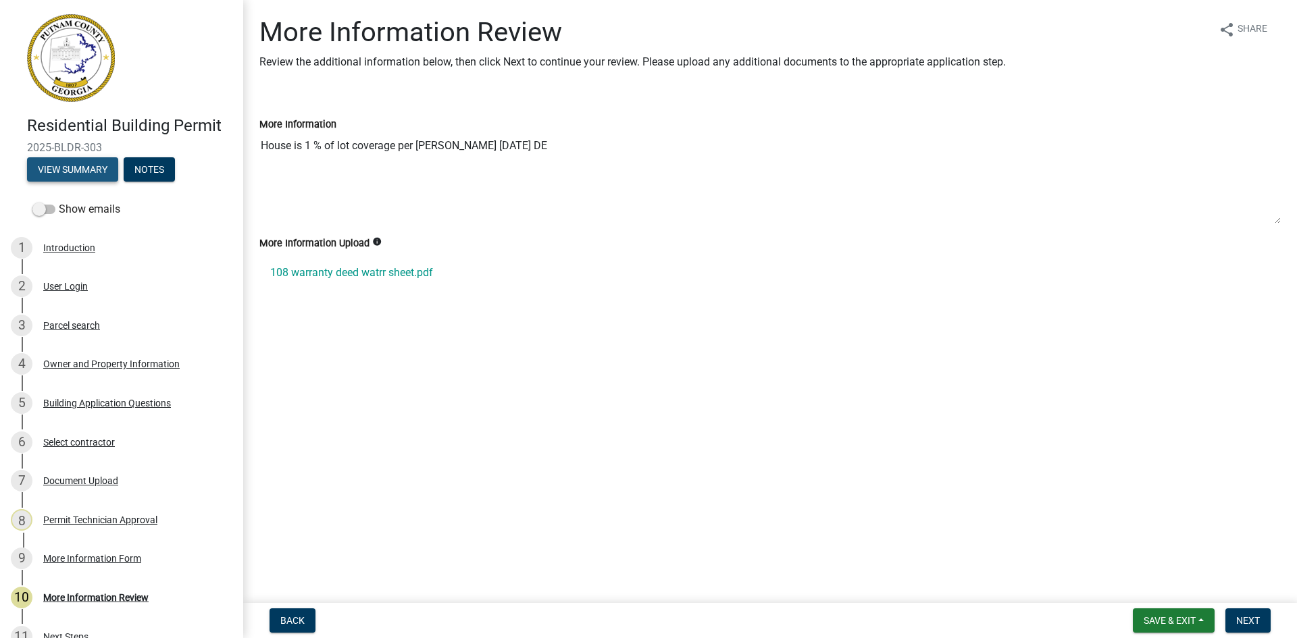
click at [84, 166] on button "View Summary" at bounding box center [72, 169] width 91 height 24
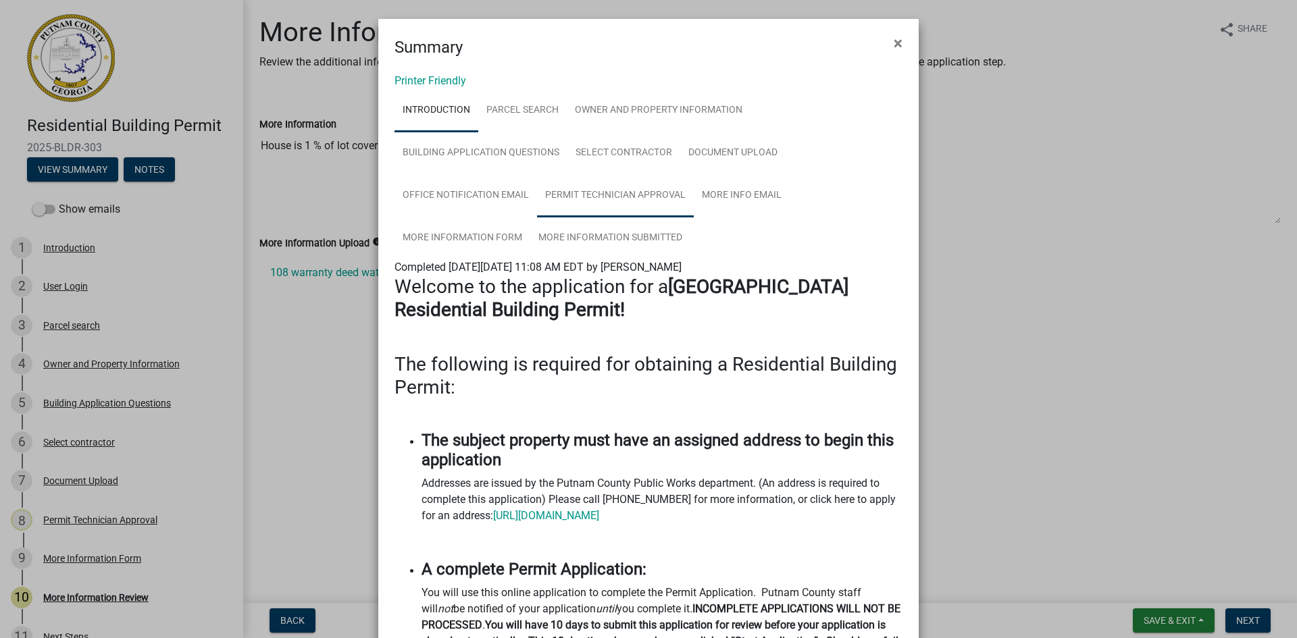
click at [620, 193] on link "Permit Technician Approval" at bounding box center [615, 195] width 157 height 43
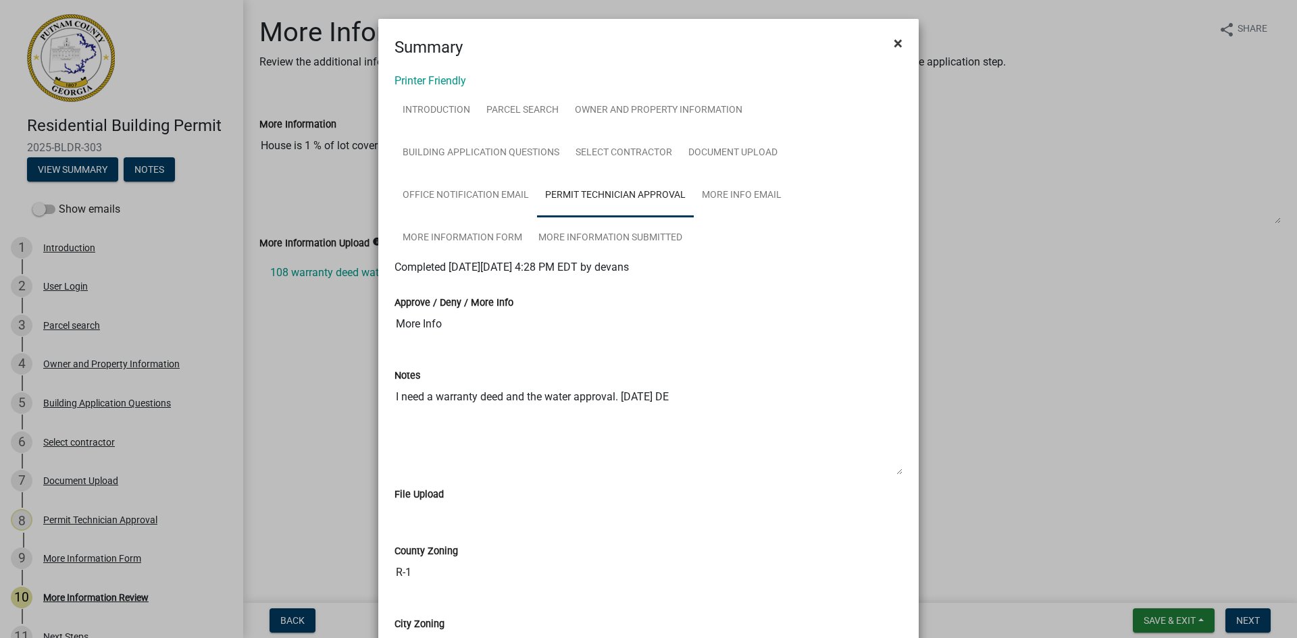
click at [901, 46] on button "×" at bounding box center [898, 43] width 30 height 38
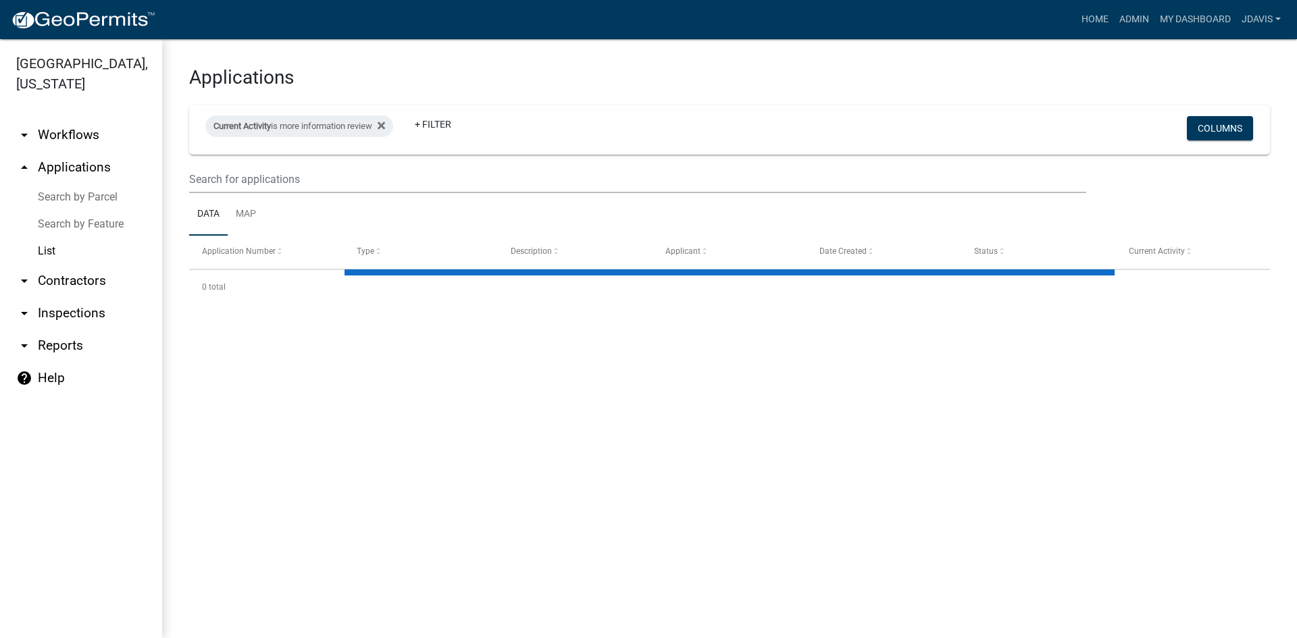
select select "2: 50"
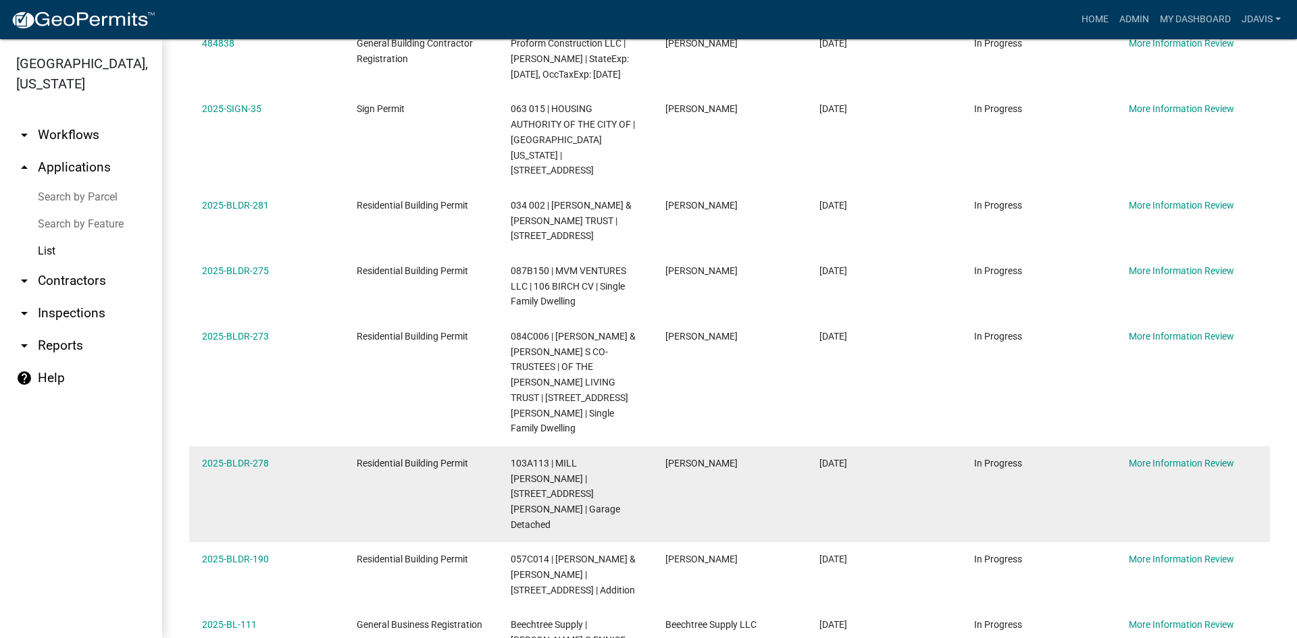
scroll to position [608, 0]
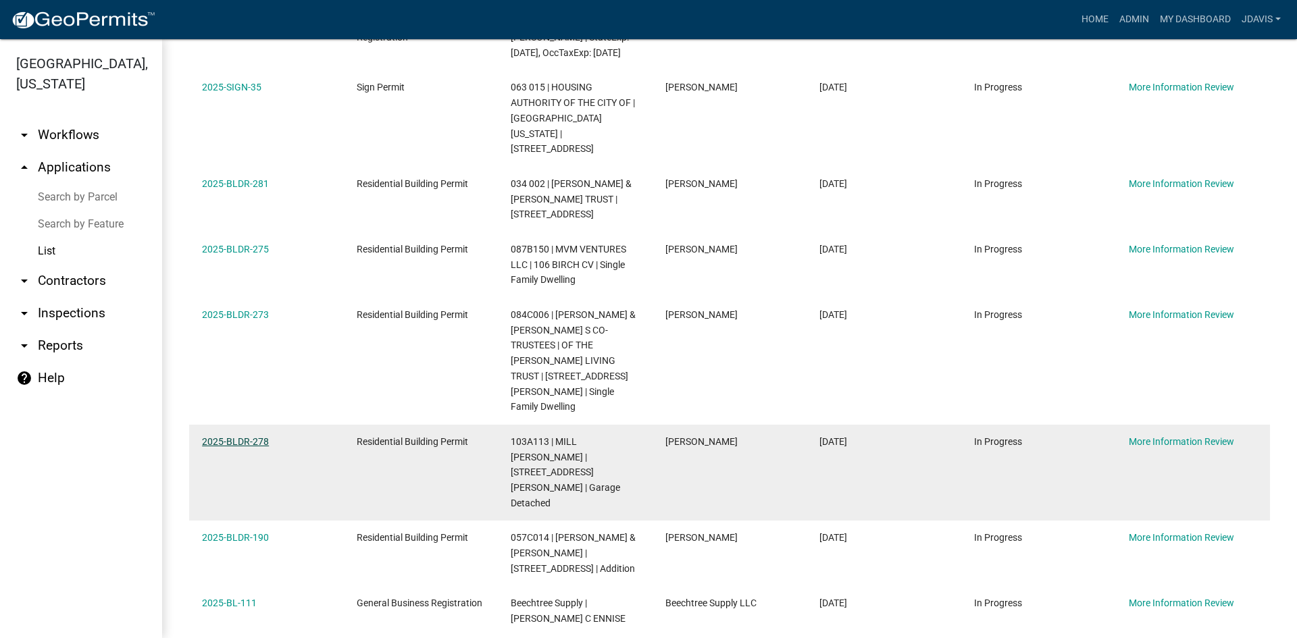
click at [256, 436] on link "2025-BLDR-278" at bounding box center [235, 441] width 67 height 11
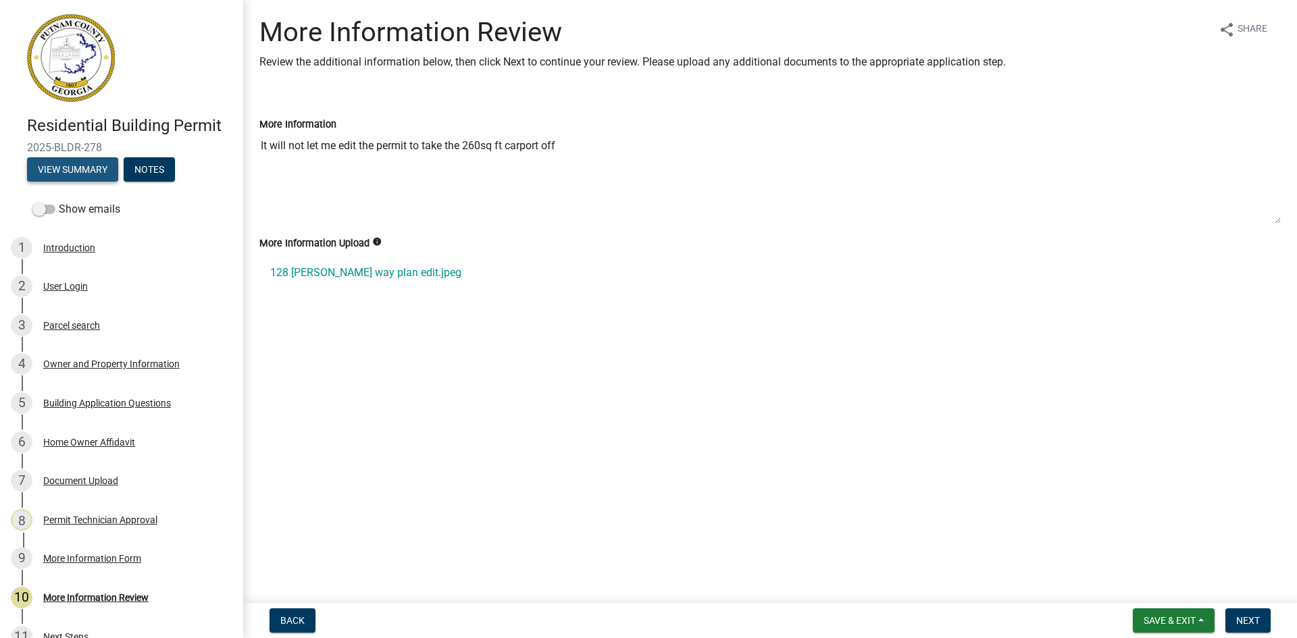
click at [89, 174] on button "View Summary" at bounding box center [72, 169] width 91 height 24
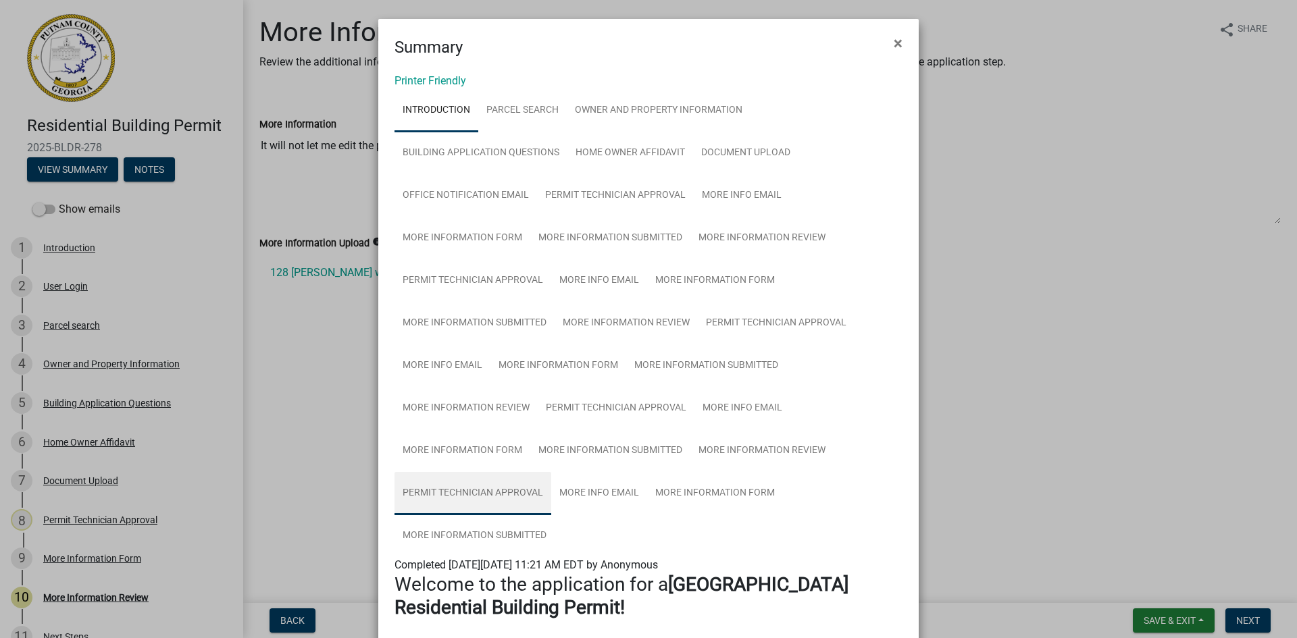
click at [478, 490] on link "Permit Technician Approval" at bounding box center [473, 493] width 157 height 43
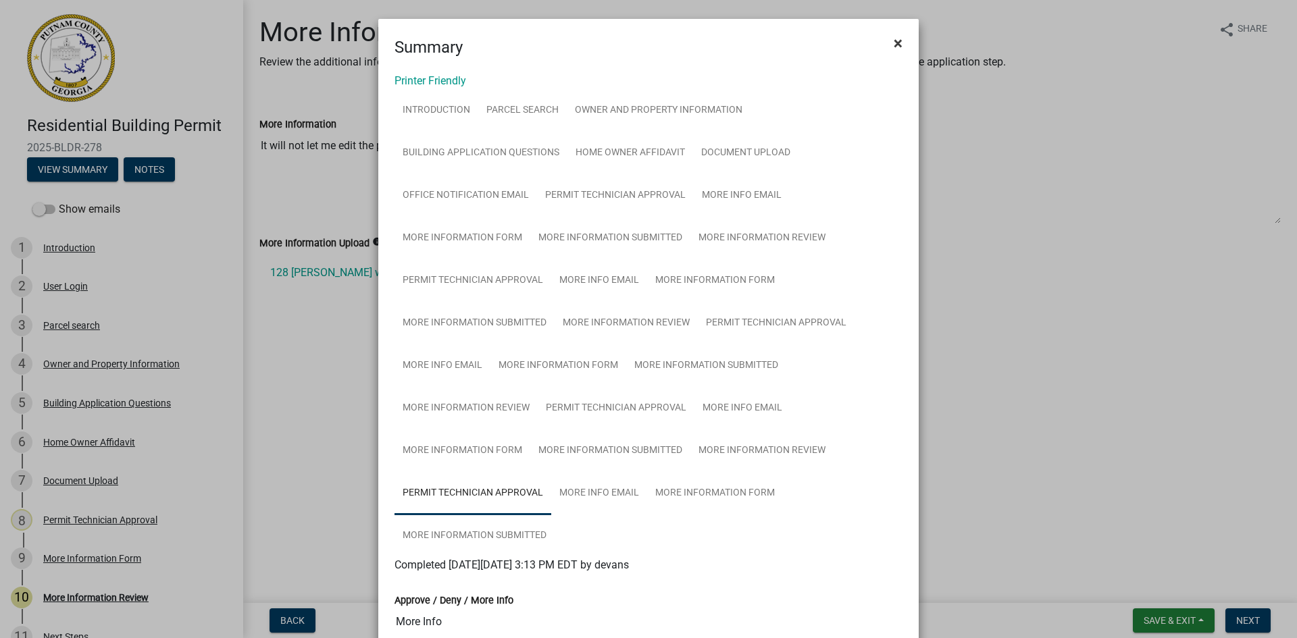
click at [887, 45] on button "×" at bounding box center [898, 43] width 30 height 38
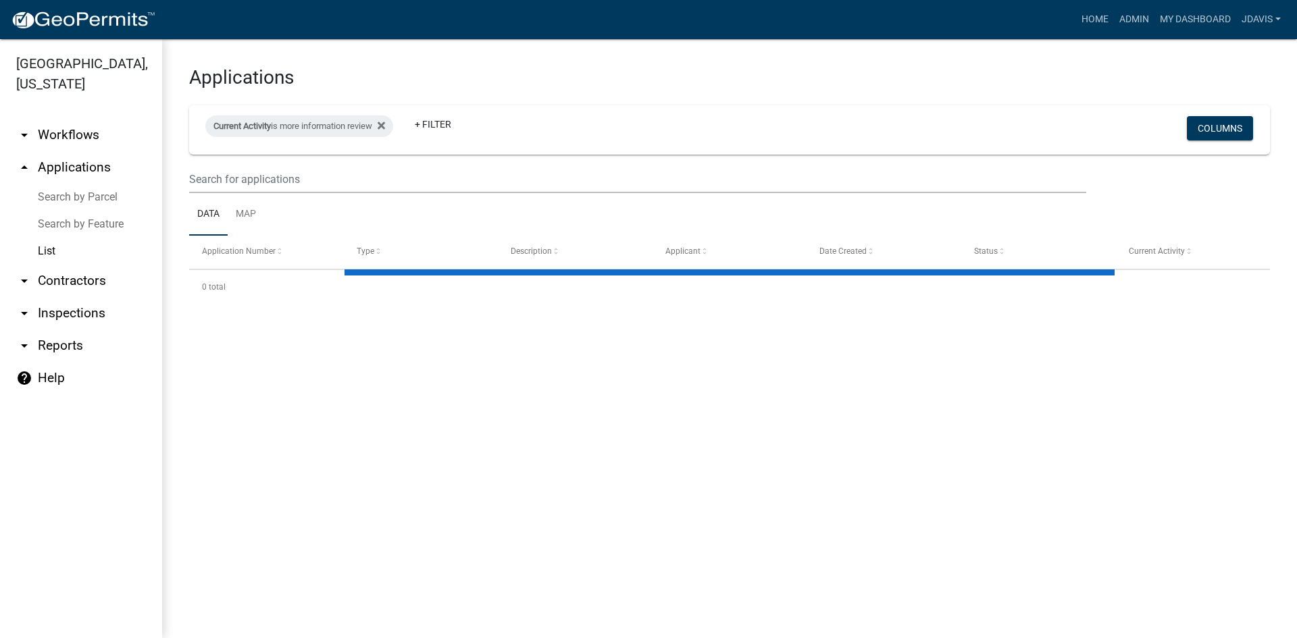
select select "2: 50"
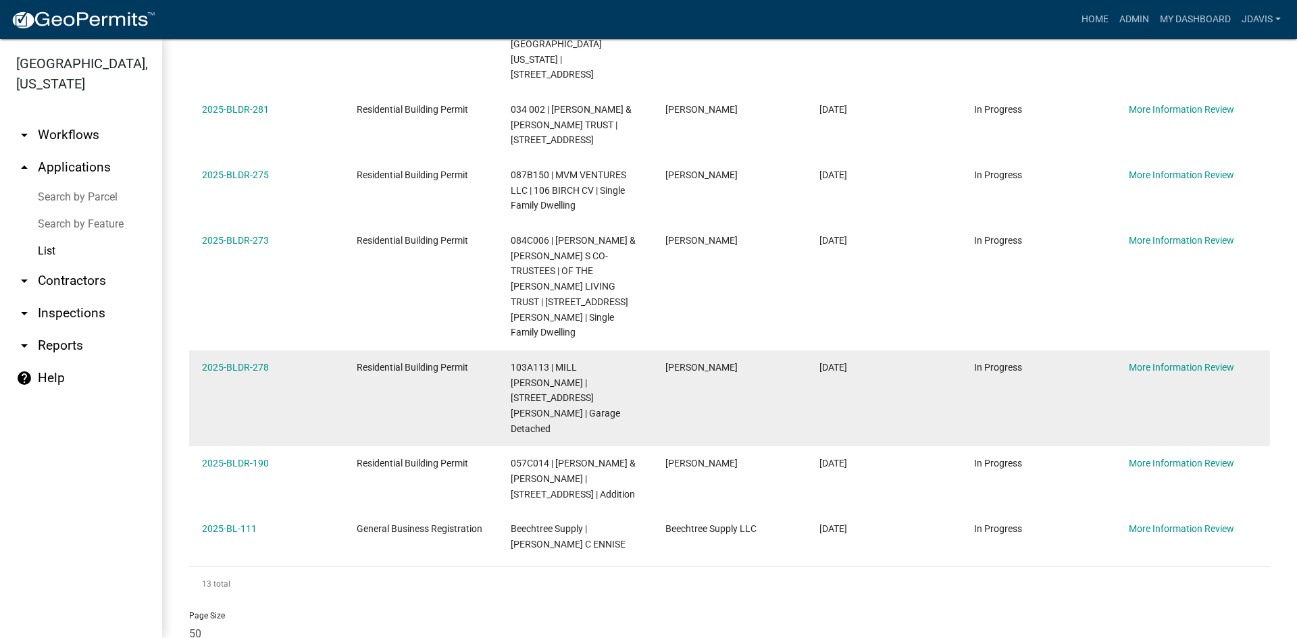
scroll to position [684, 0]
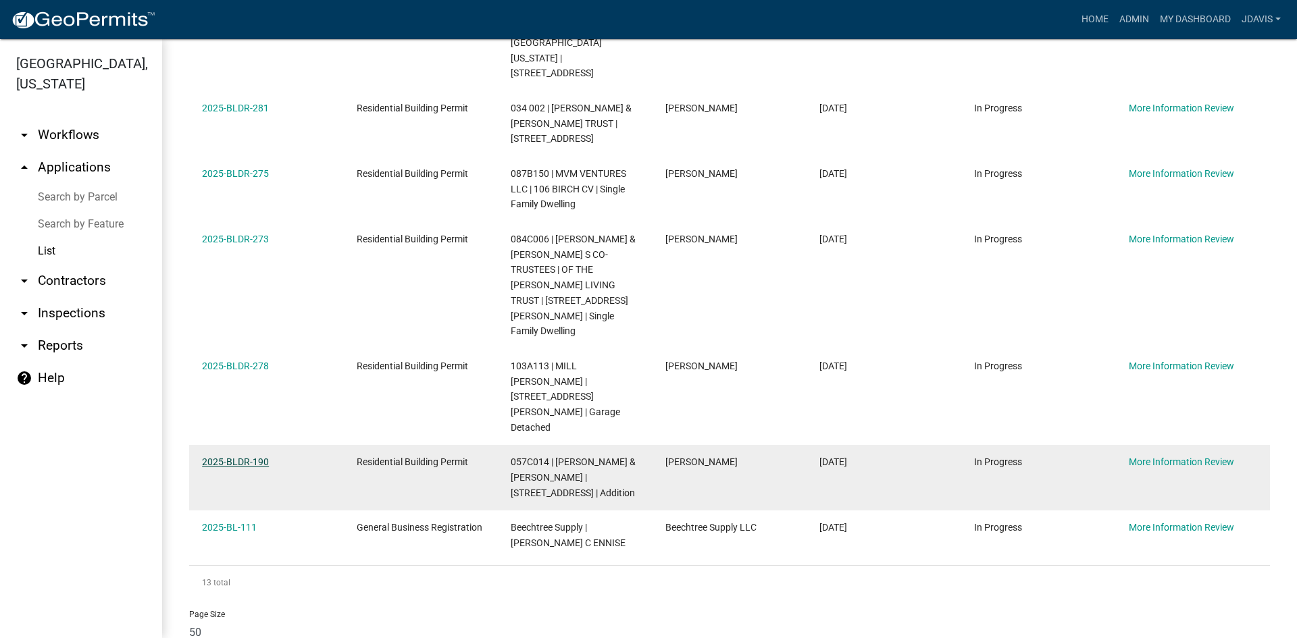
click at [262, 457] on link "2025-BLDR-190" at bounding box center [235, 462] width 67 height 11
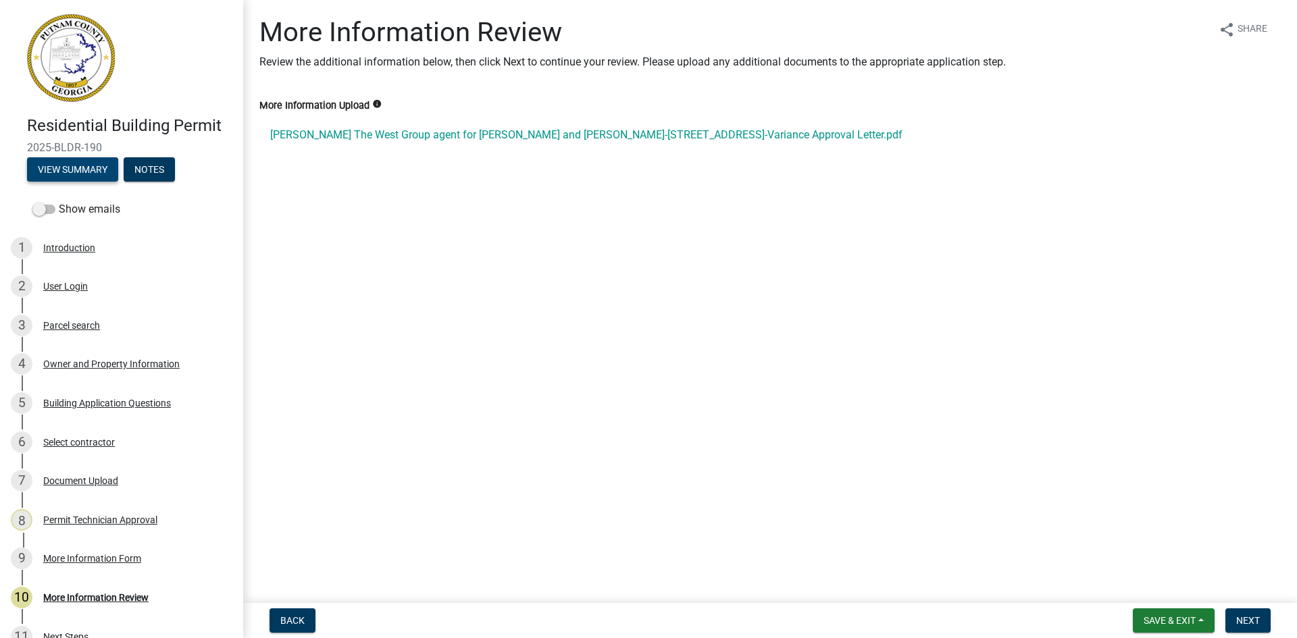
click at [99, 168] on button "View Summary" at bounding box center [72, 169] width 91 height 24
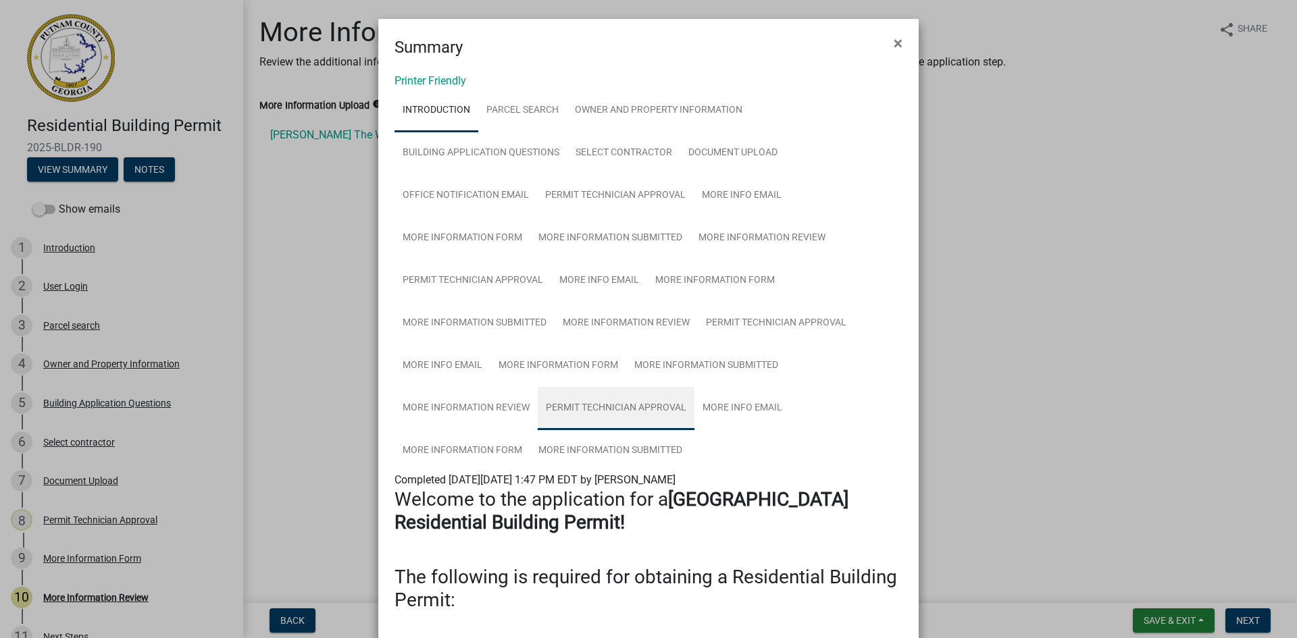
click at [655, 413] on link "Permit Technician Approval" at bounding box center [616, 408] width 157 height 43
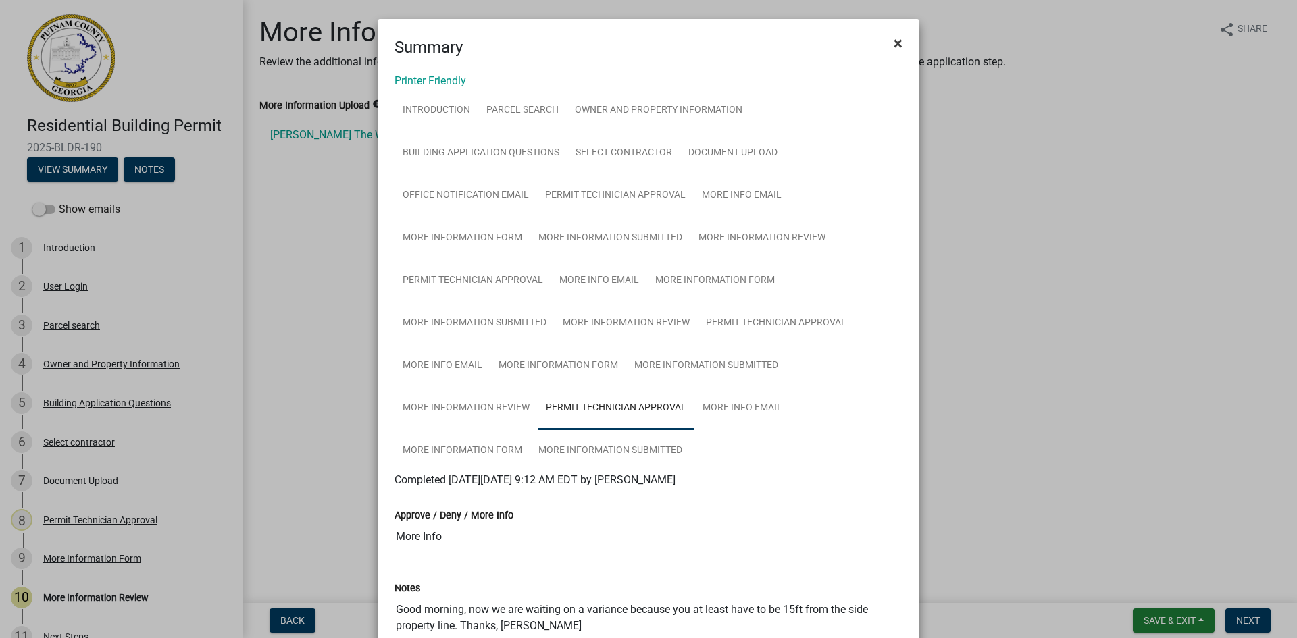
click at [896, 40] on span "×" at bounding box center [898, 43] width 9 height 19
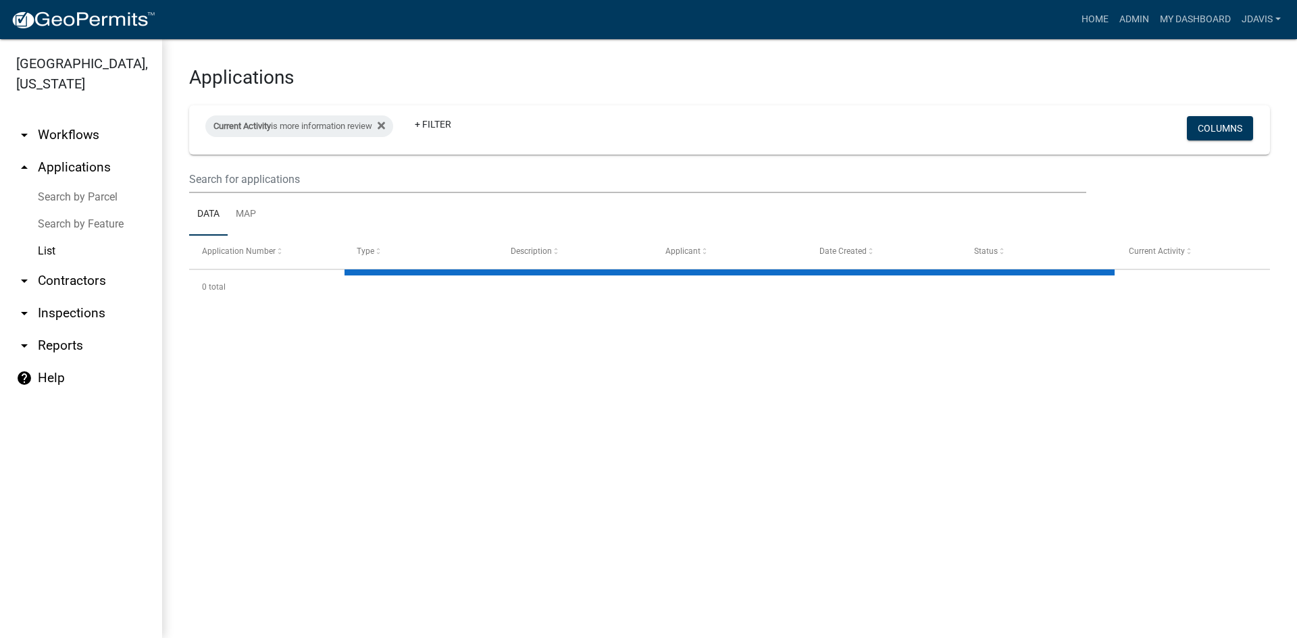
select select "2: 50"
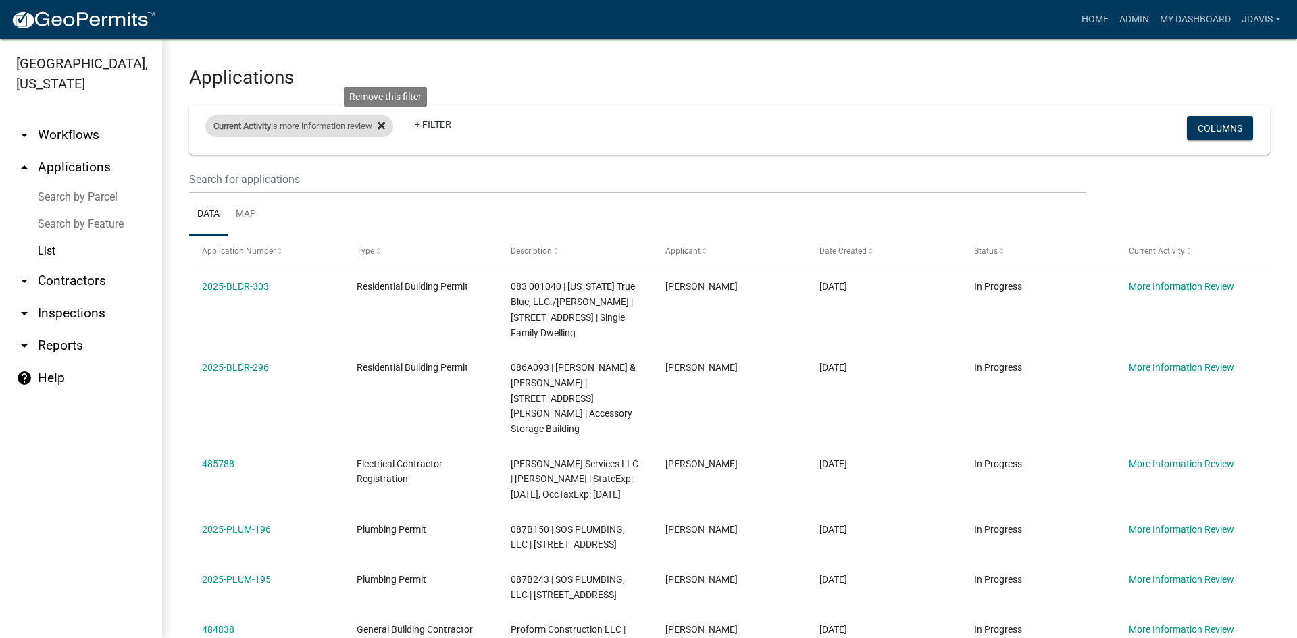
click at [385, 122] on icon at bounding box center [381, 125] width 7 height 11
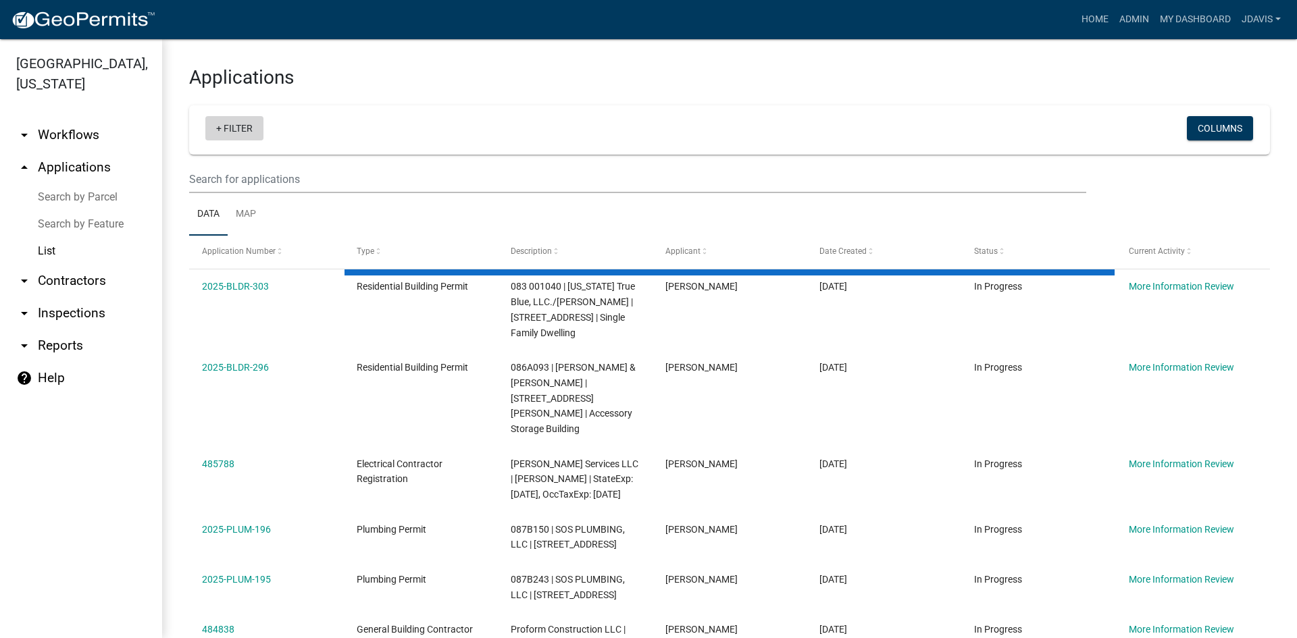
click at [220, 128] on link "+ Filter" at bounding box center [234, 128] width 58 height 24
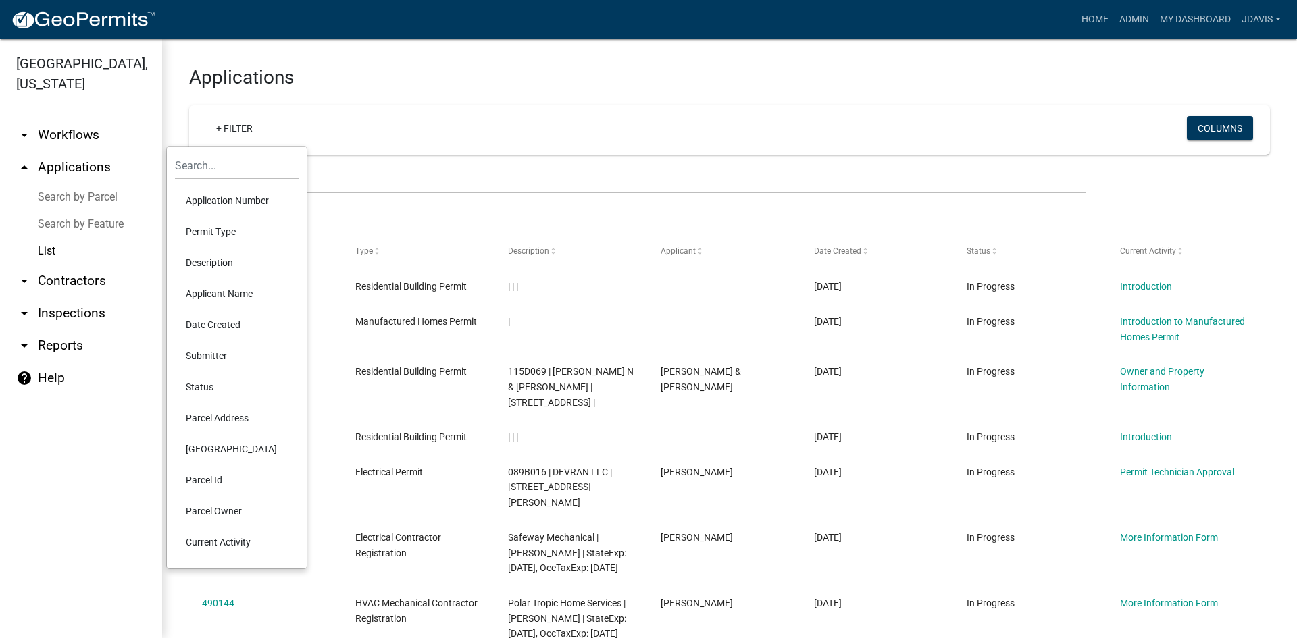
click at [216, 545] on li "Current Activity" at bounding box center [237, 542] width 124 height 31
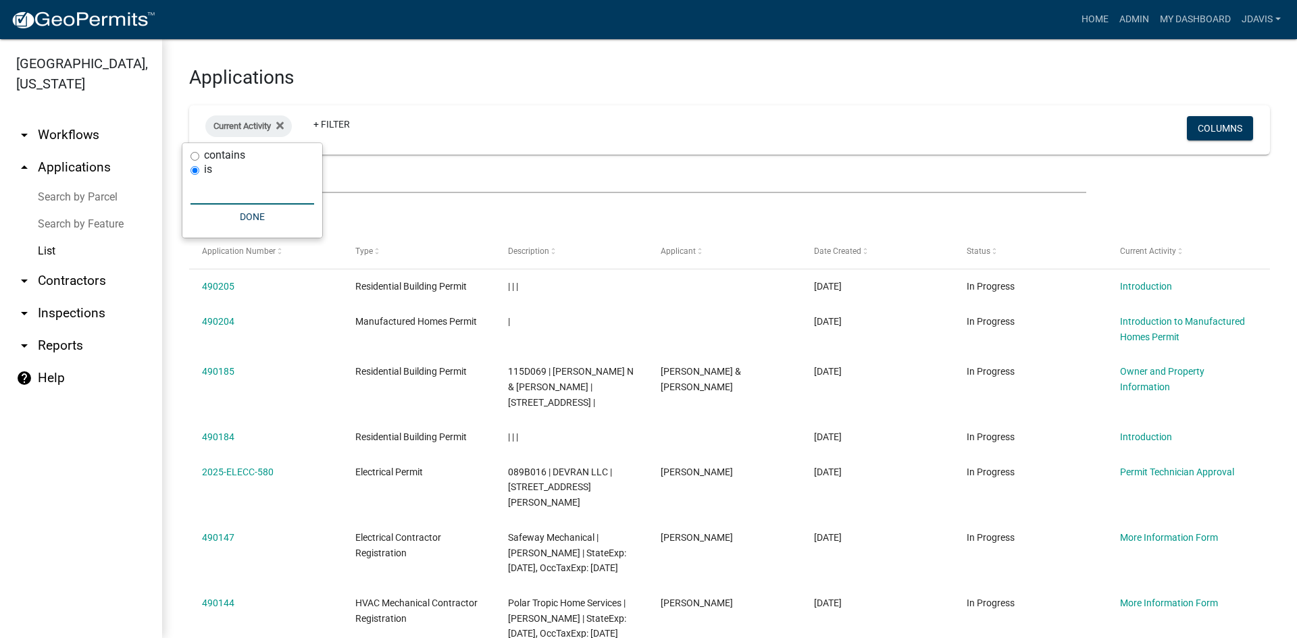
click at [256, 191] on input "text" at bounding box center [253, 191] width 124 height 28
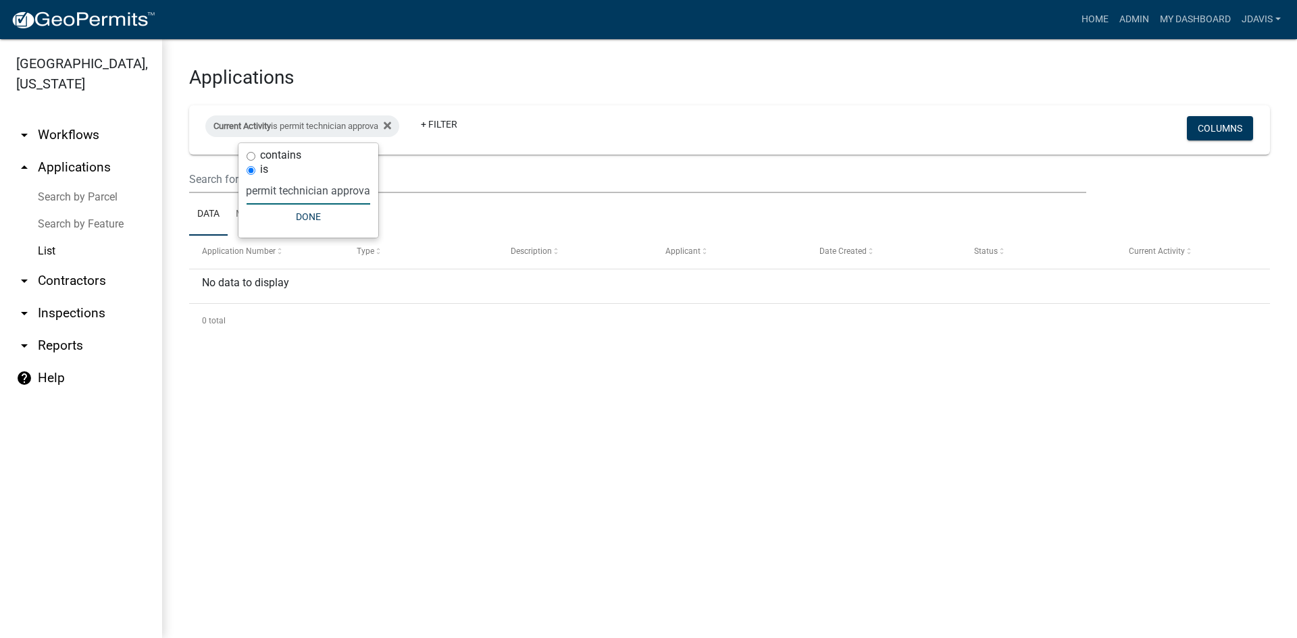
type input "permit technician approval"
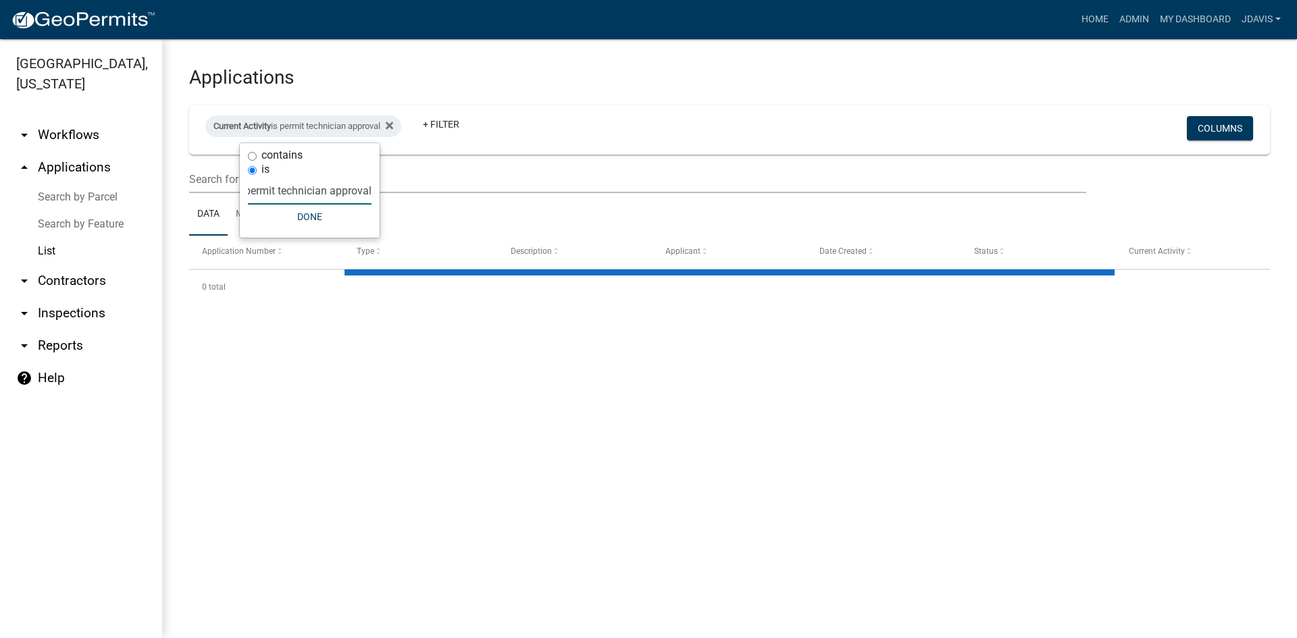
select select "2: 50"
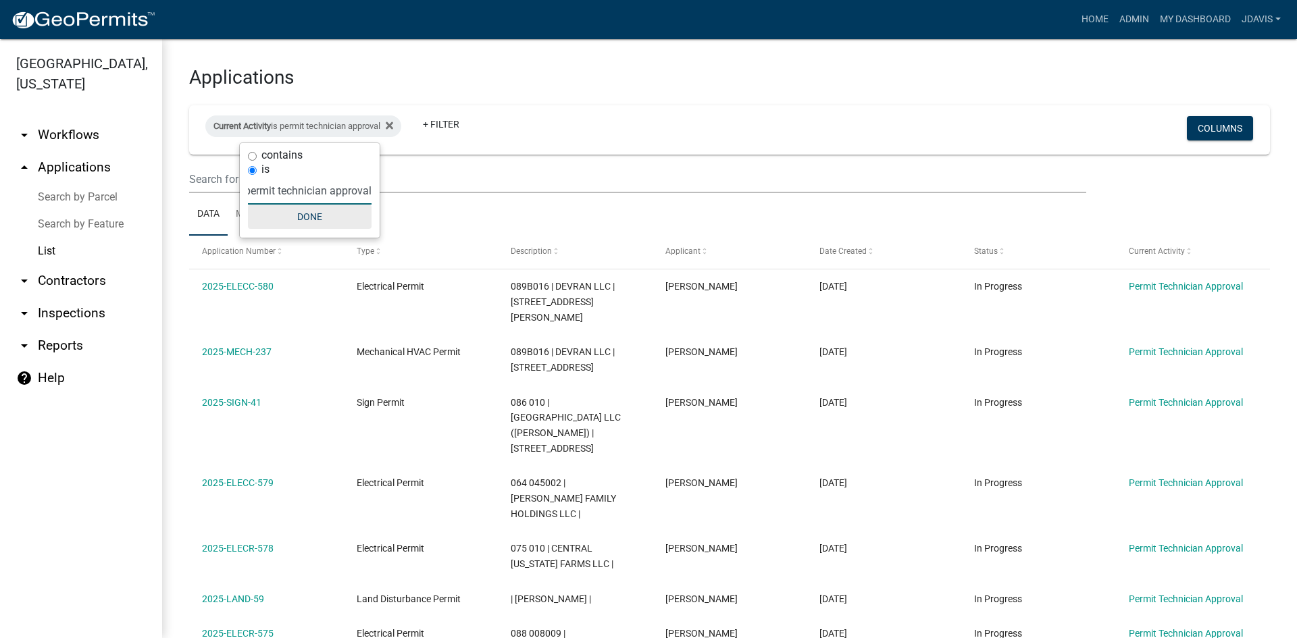
type input "permit technician approval"
click at [301, 222] on button "Done" at bounding box center [310, 217] width 124 height 24
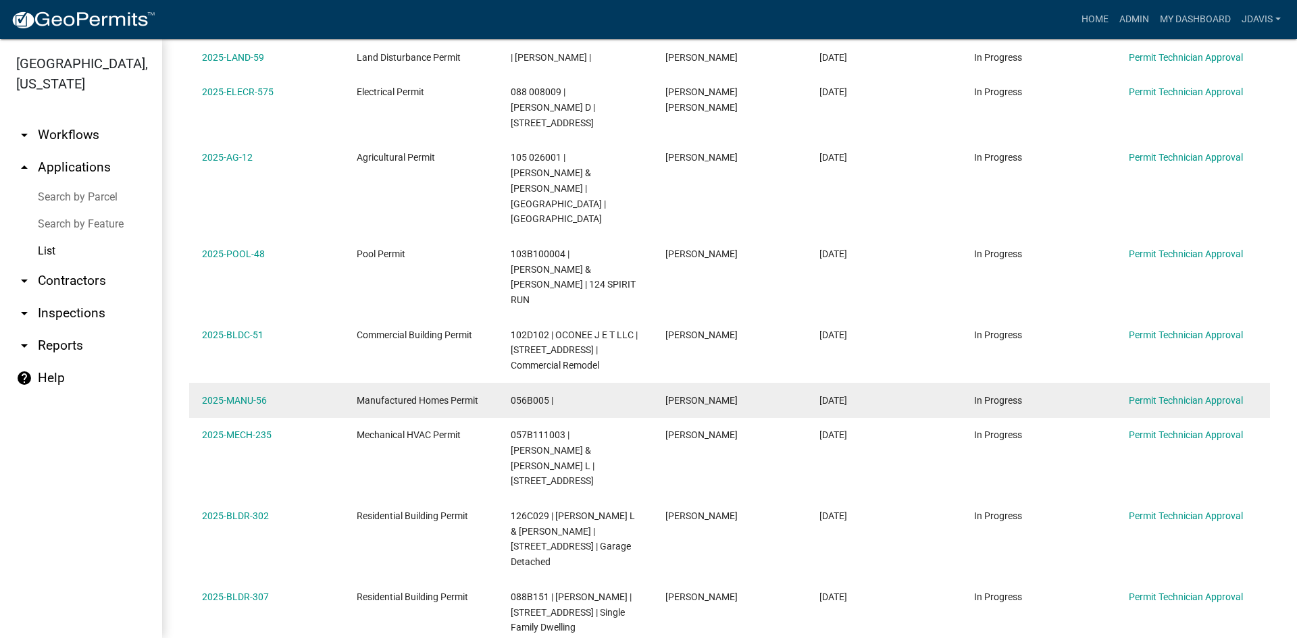
scroll to position [608, 0]
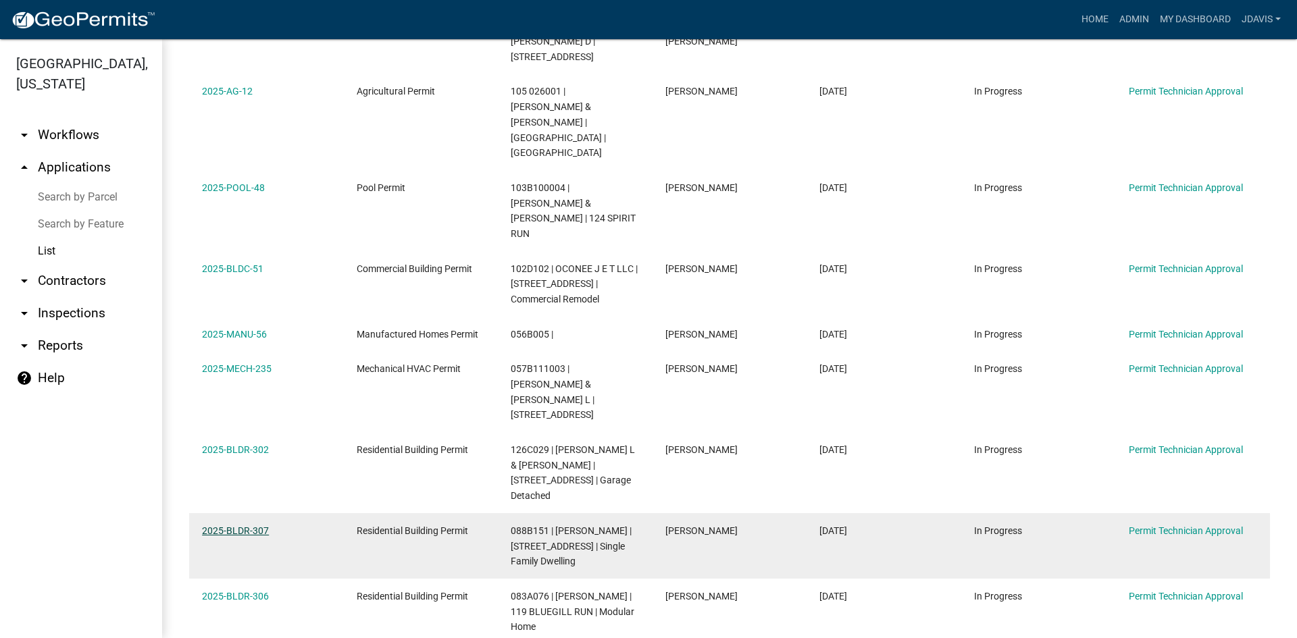
click at [258, 526] on link "2025-BLDR-307" at bounding box center [235, 531] width 67 height 11
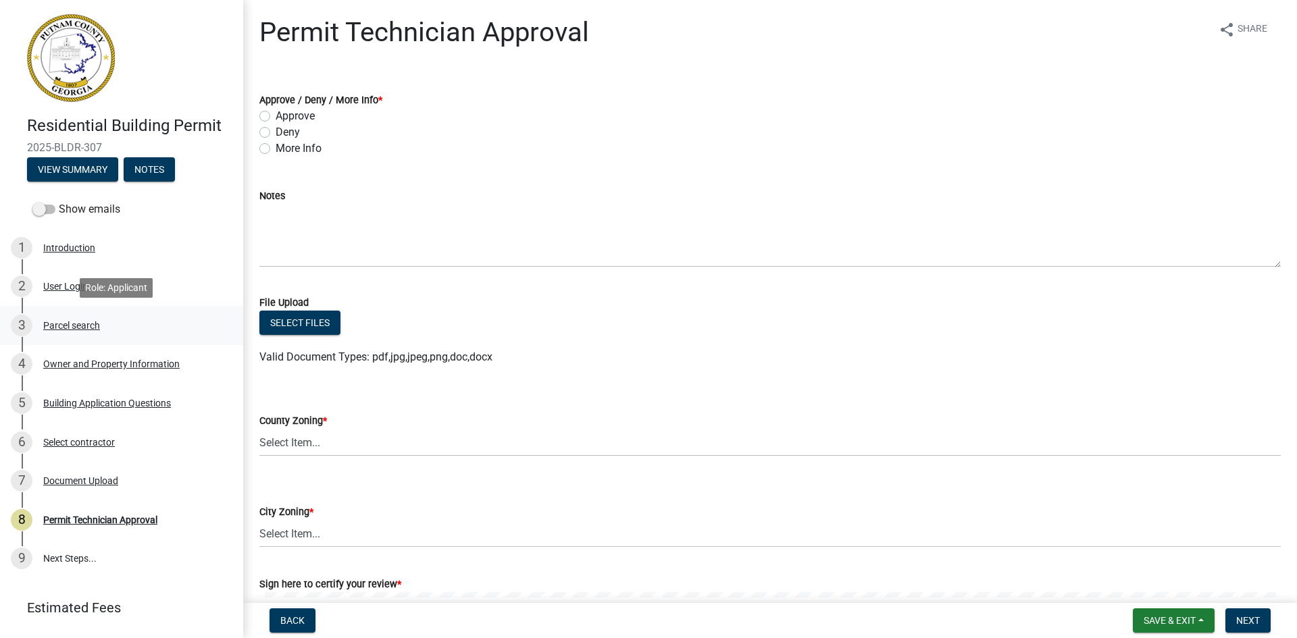
click at [68, 325] on div "Parcel search" at bounding box center [71, 325] width 57 height 9
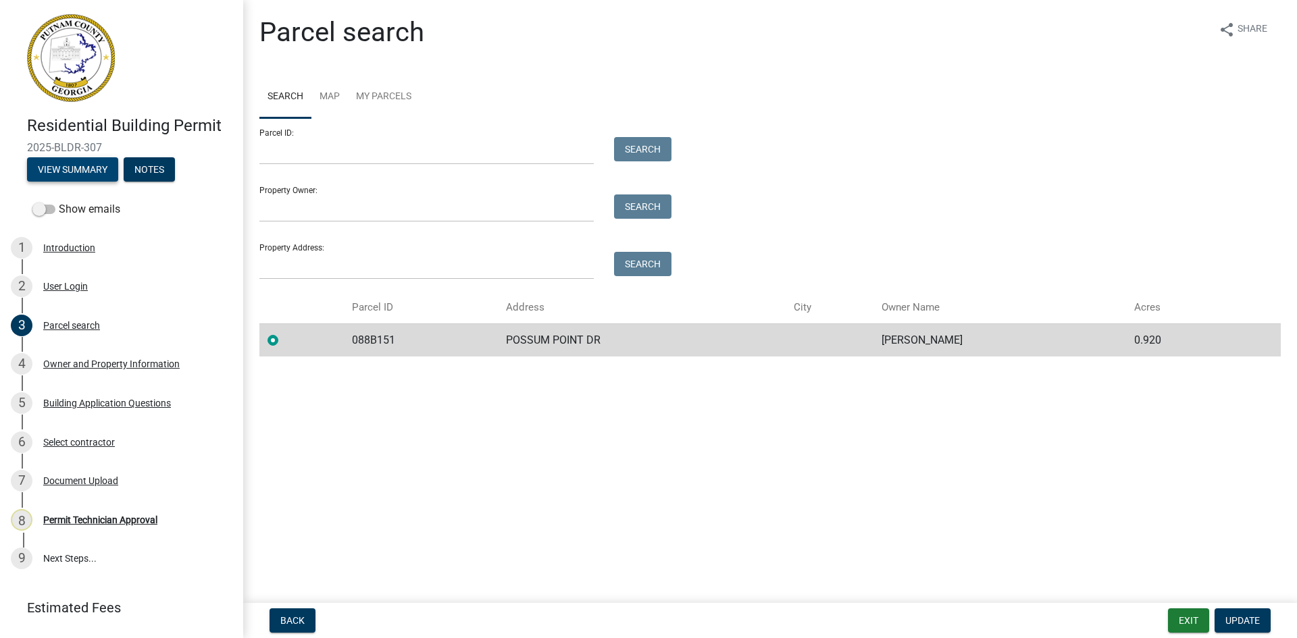
click at [81, 165] on button "View Summary" at bounding box center [72, 169] width 91 height 24
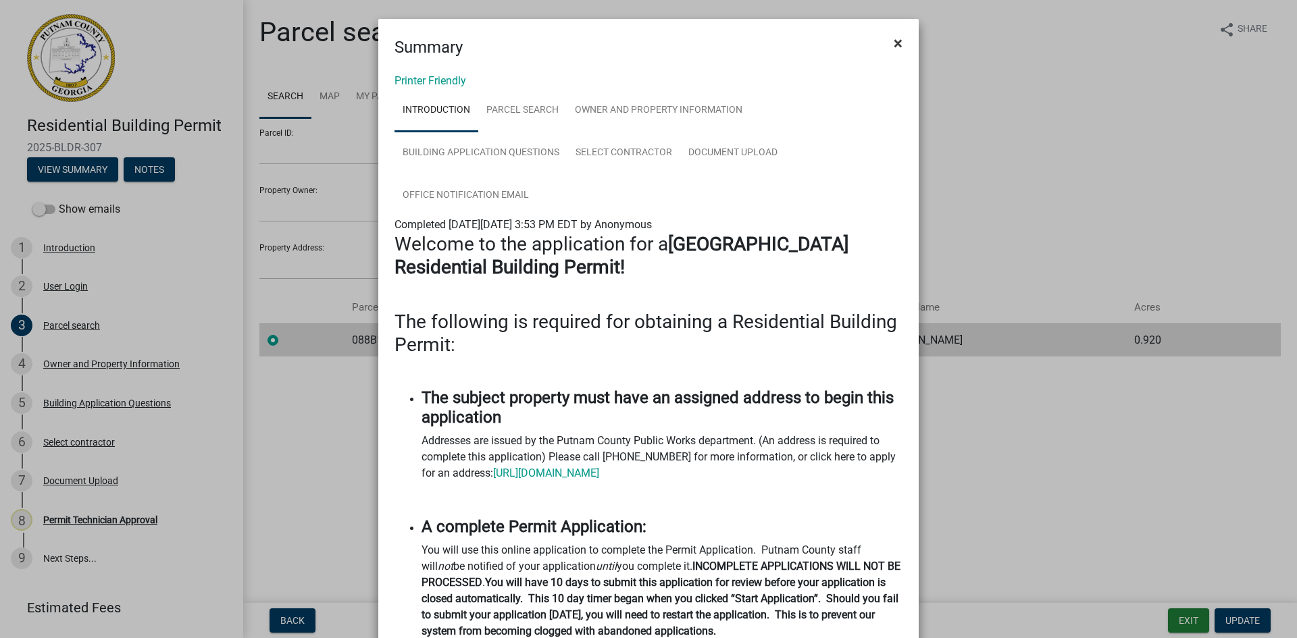
click at [894, 47] on span "×" at bounding box center [898, 43] width 9 height 19
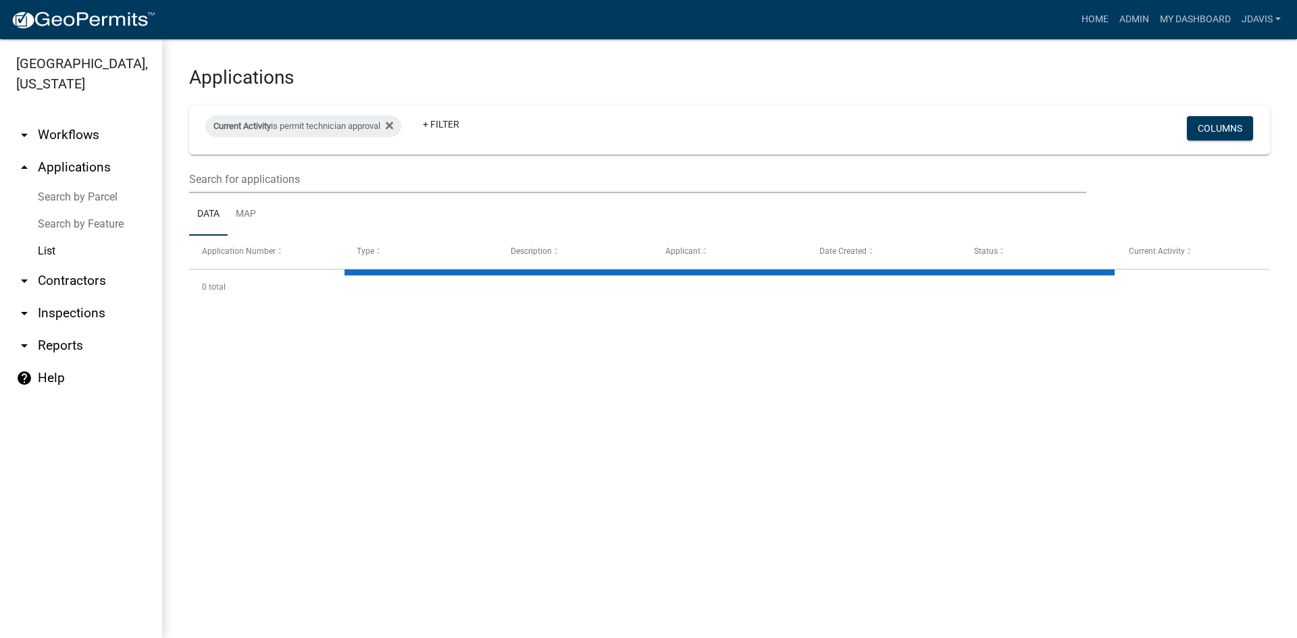
select select "2: 50"
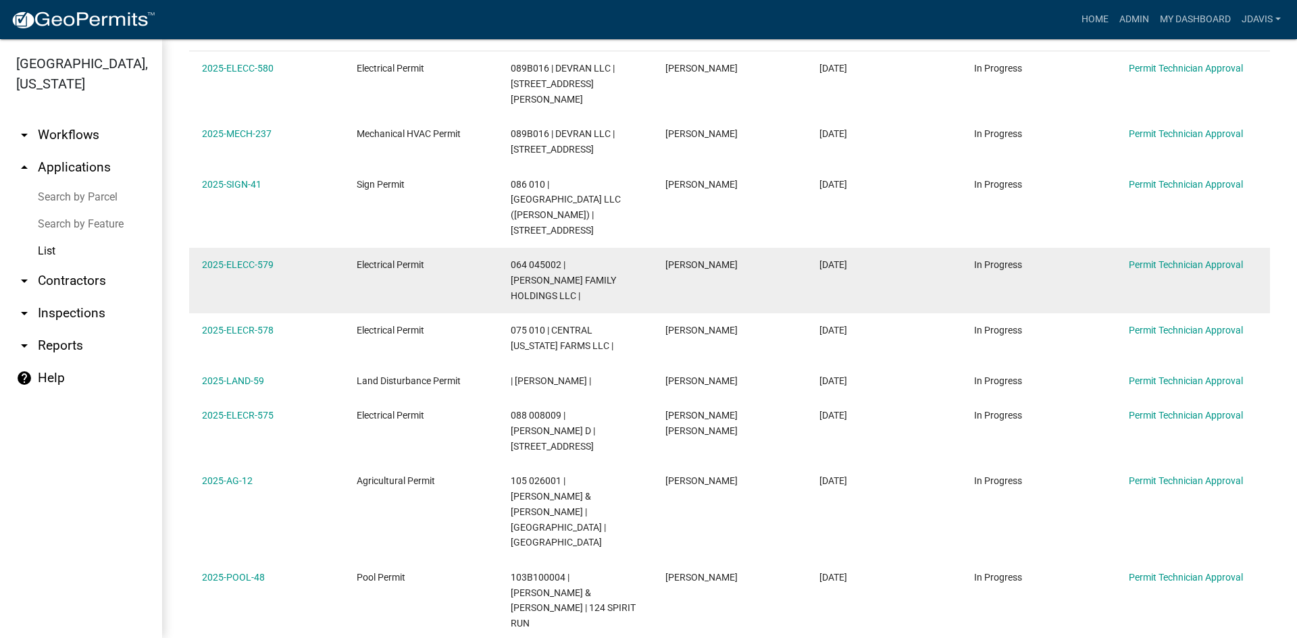
scroll to position [338, 0]
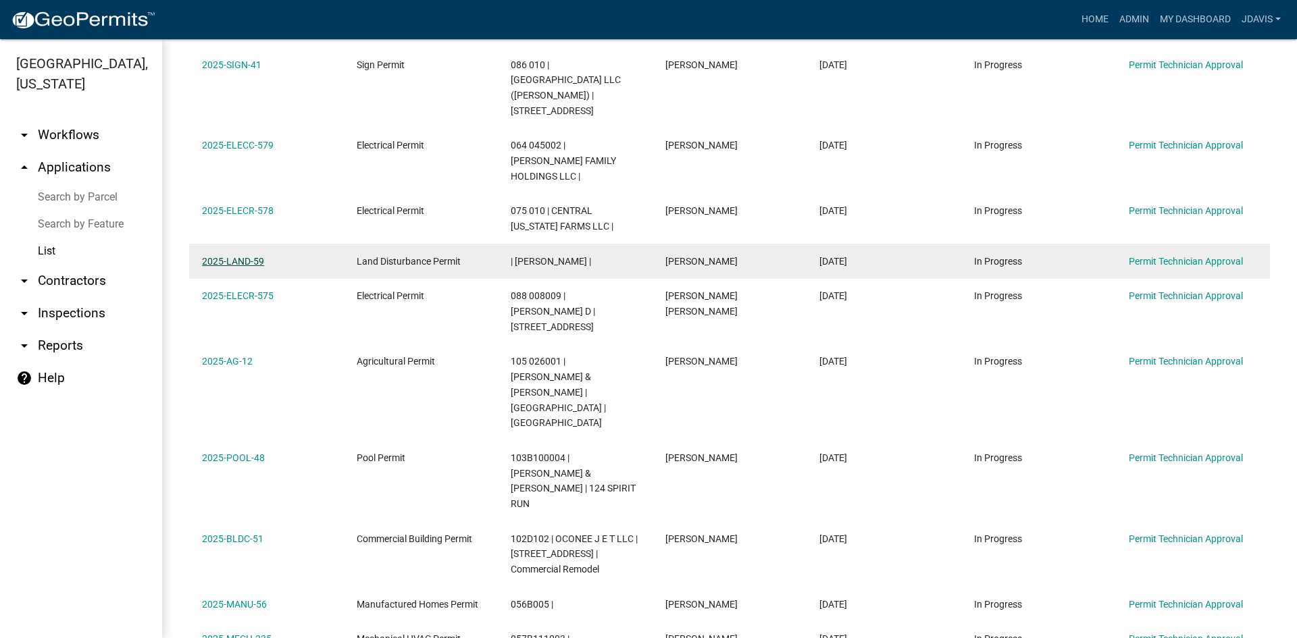
click at [228, 256] on link "2025-LAND-59" at bounding box center [233, 261] width 62 height 11
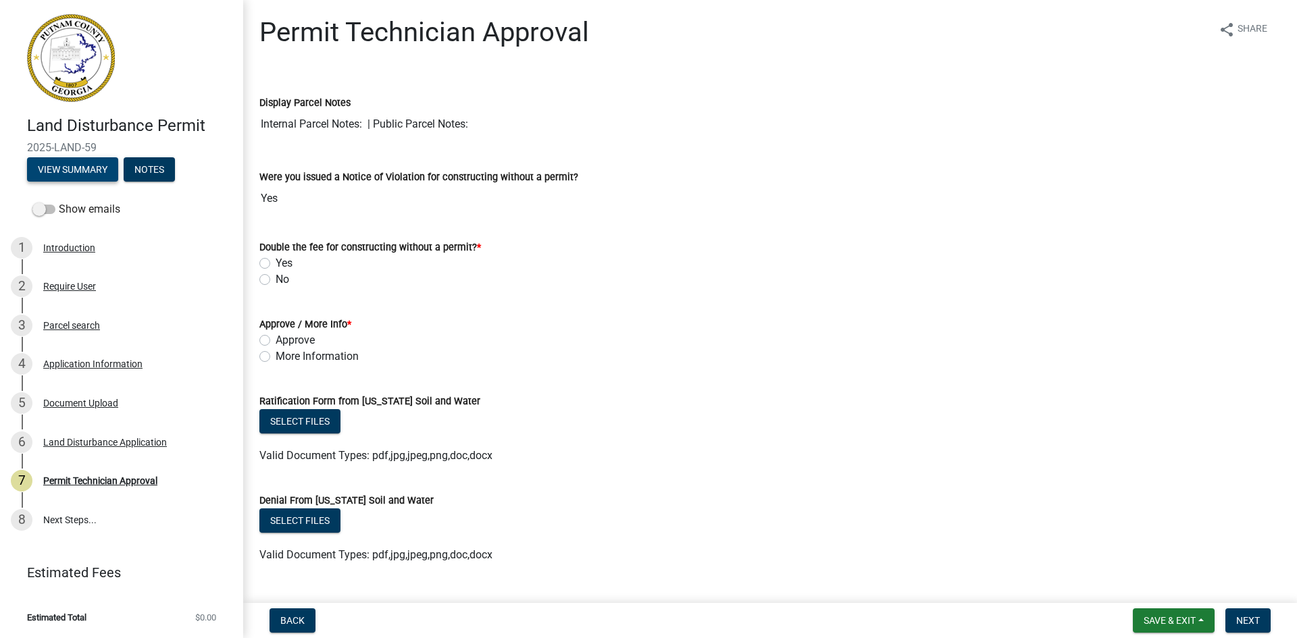
click at [85, 168] on button "View Summary" at bounding box center [72, 169] width 91 height 24
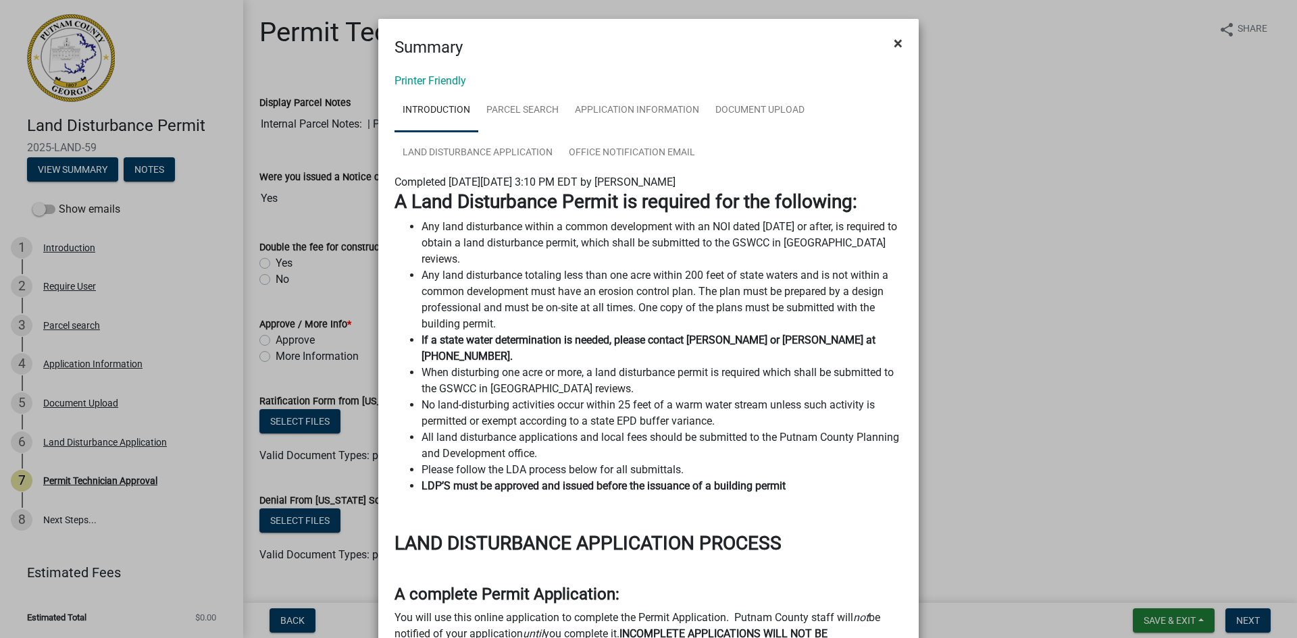
click at [896, 41] on span "×" at bounding box center [898, 43] width 9 height 19
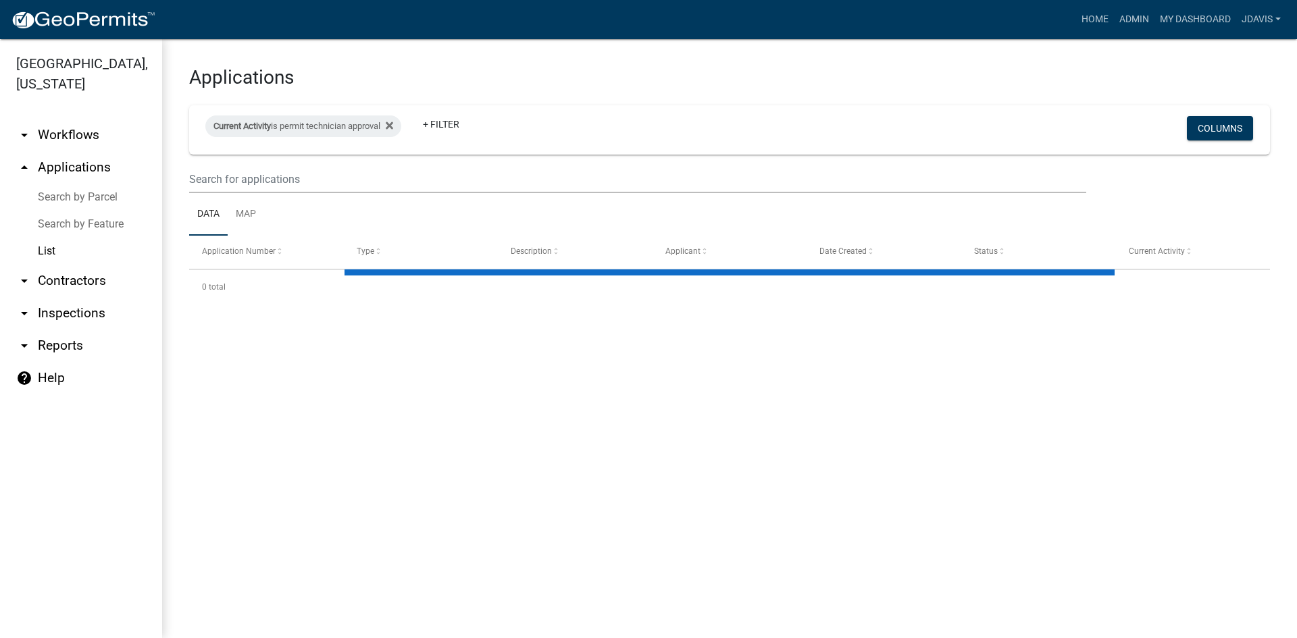
select select "2: 50"
